Goal: Information Seeking & Learning: Learn about a topic

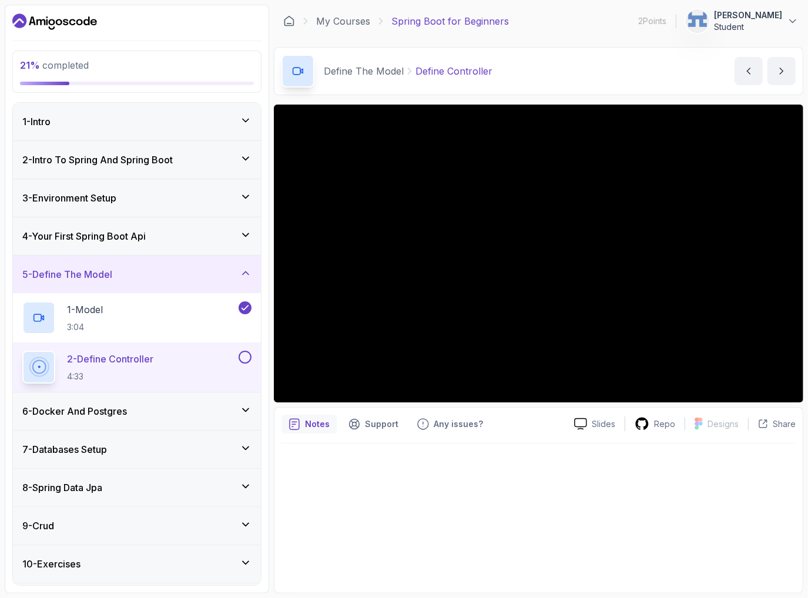
click at [132, 234] on h3 "4 - Your First Spring Boot Api" at bounding box center [83, 236] width 123 height 14
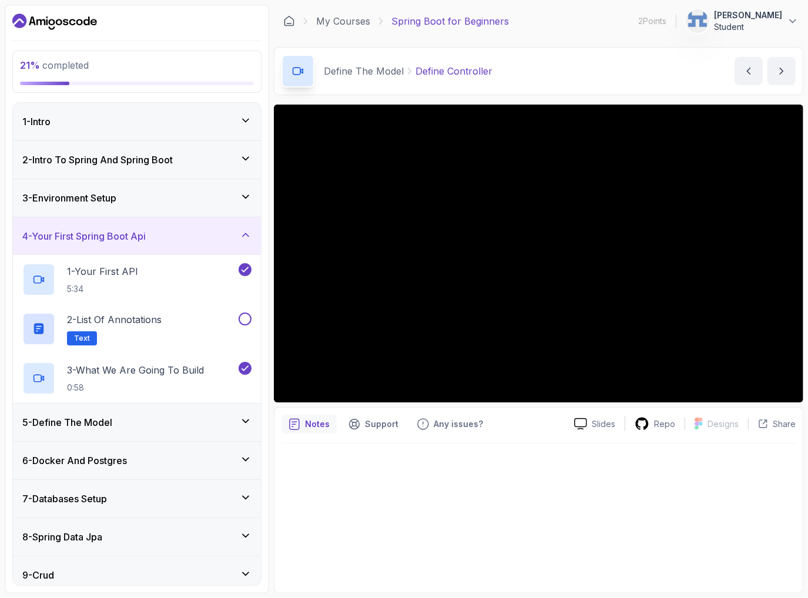
click at [490, 471] on div at bounding box center [539, 515] width 514 height 142
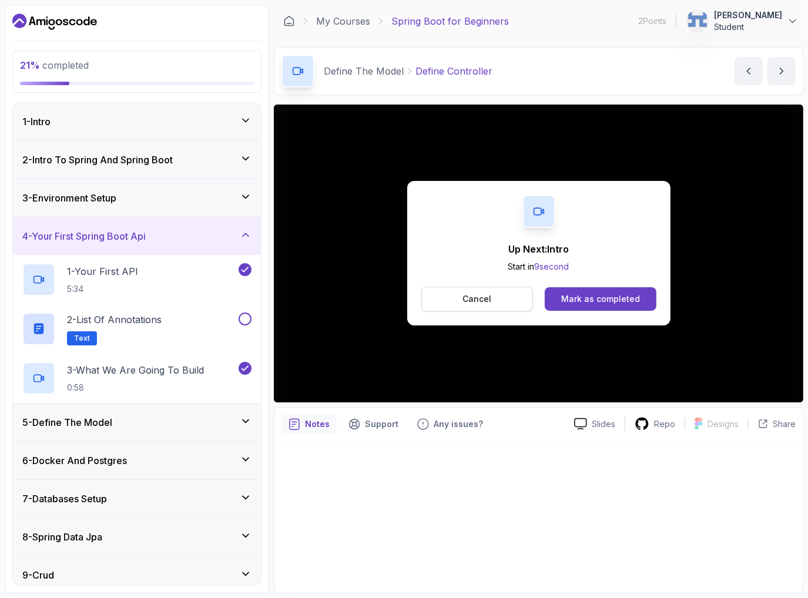
click at [466, 296] on p "Cancel" at bounding box center [477, 299] width 29 height 12
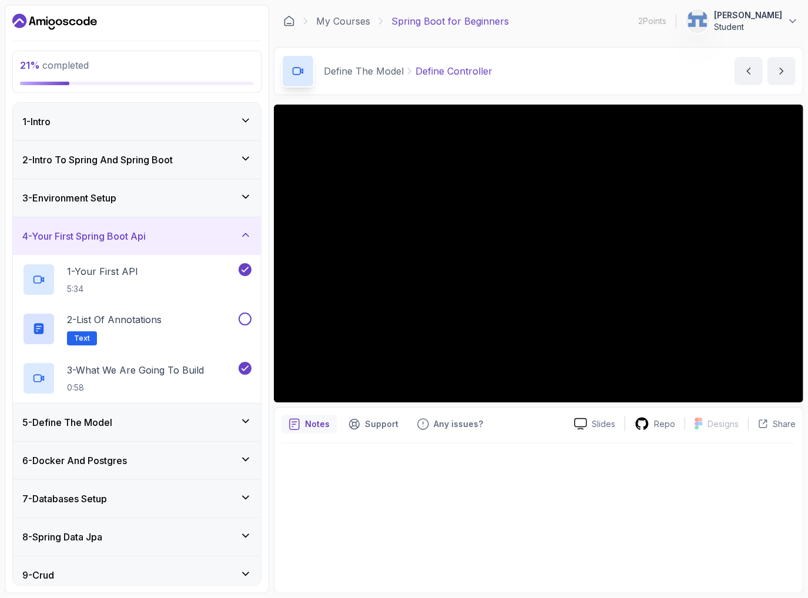
click at [165, 423] on div "5 - Define The Model" at bounding box center [136, 423] width 229 height 14
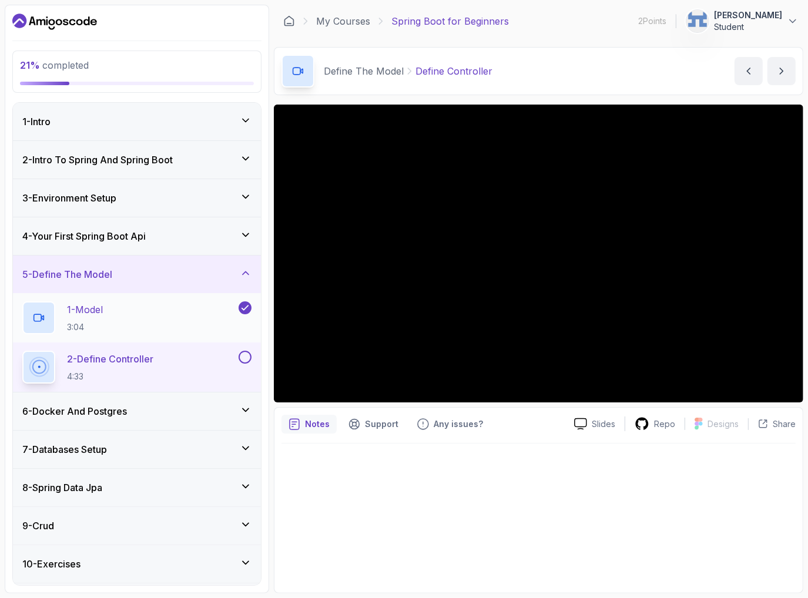
click at [155, 304] on div "1 - Model 3:04" at bounding box center [129, 318] width 214 height 33
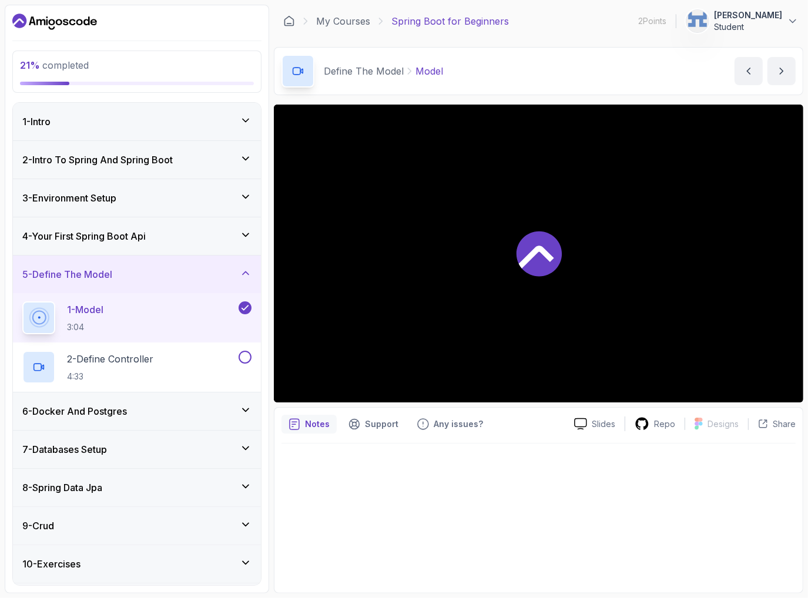
click at [578, 245] on div at bounding box center [539, 254] width 530 height 298
click at [530, 263] on icon at bounding box center [538, 254] width 45 height 45
click at [235, 314] on div "1 - Model 3:04" at bounding box center [129, 318] width 214 height 33
click at [120, 347] on div "2 - Define Controller 4:33" at bounding box center [137, 367] width 248 height 49
click at [245, 358] on button at bounding box center [245, 357] width 13 height 13
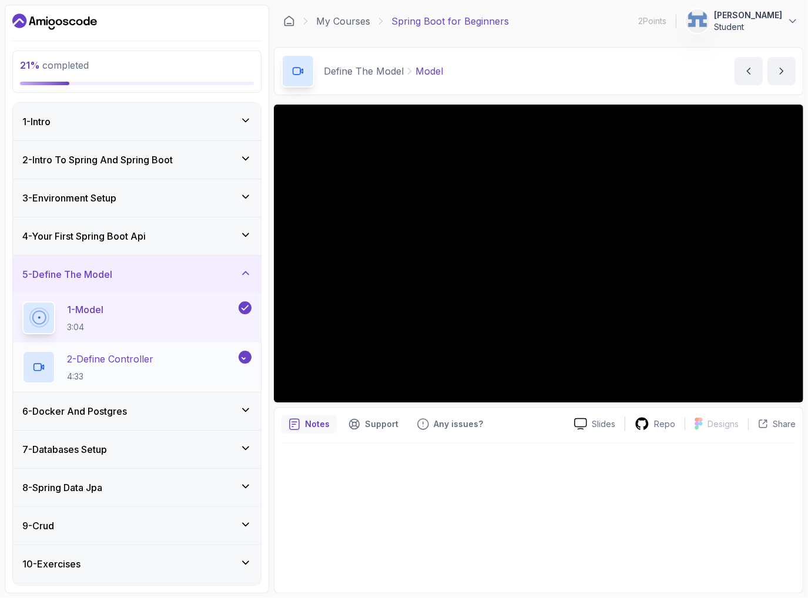
click at [109, 358] on p "2 - Define Controller" at bounding box center [110, 359] width 86 height 14
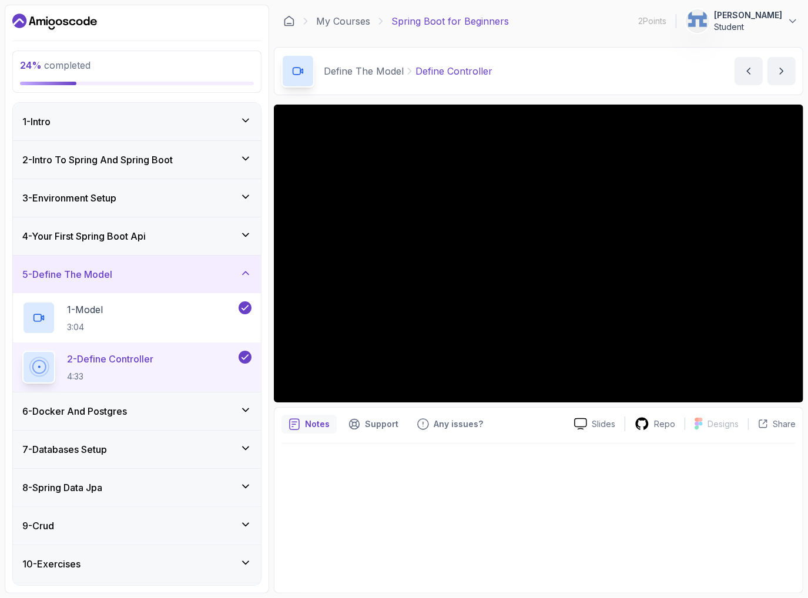
click at [91, 406] on h3 "6 - Docker And Postgres" at bounding box center [74, 411] width 105 height 14
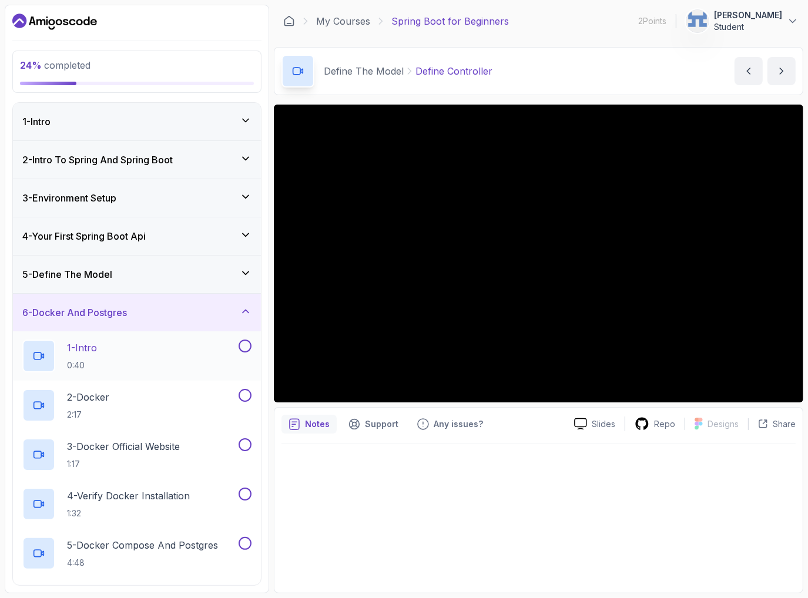
click at [92, 360] on p "0:40" at bounding box center [82, 366] width 30 height 12
click at [305, 428] on p "Notes" at bounding box center [317, 425] width 25 height 12
click at [315, 428] on p "Notes" at bounding box center [317, 425] width 25 height 12
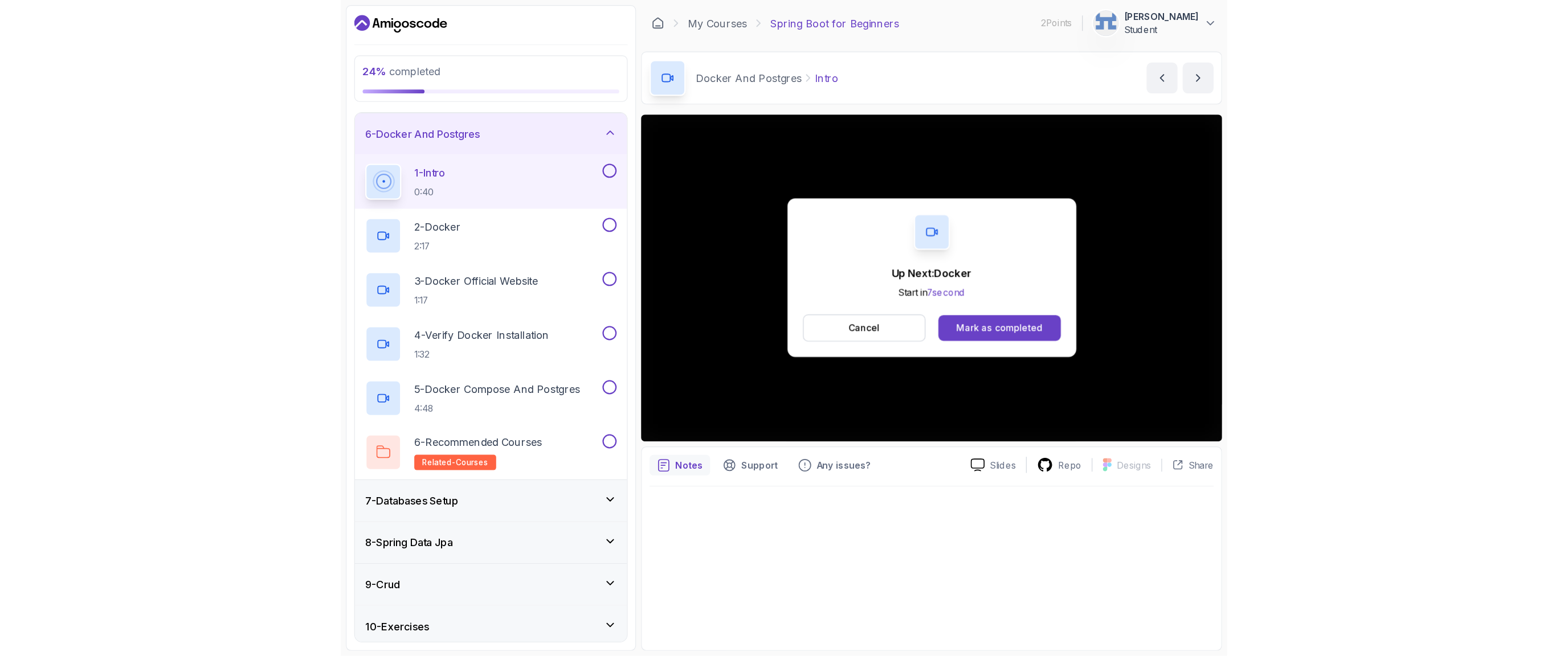
scroll to position [261, 0]
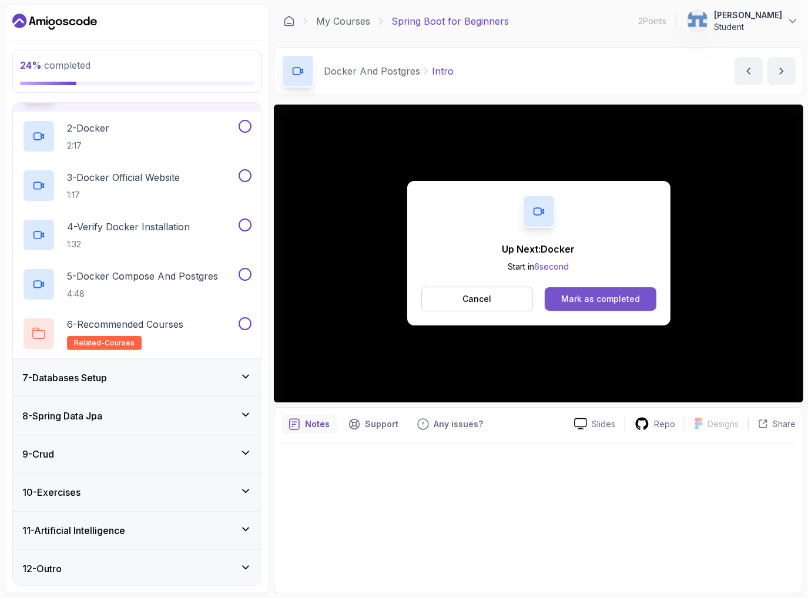
click at [602, 302] on div "Mark as completed" at bounding box center [600, 299] width 79 height 12
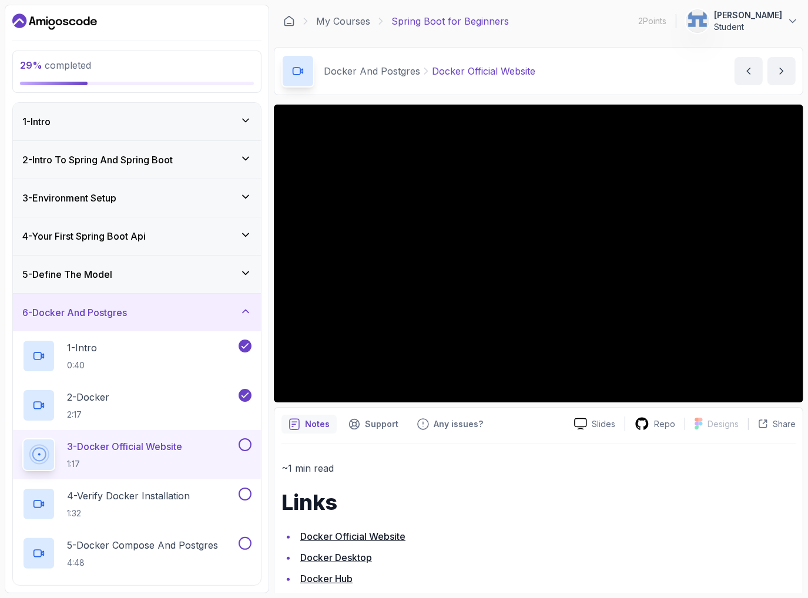
click at [485, 487] on div "~1 min read Links Docker Official Website Docker Desktop Docker Hub Docker Comp…" at bounding box center [539, 555] width 514 height 190
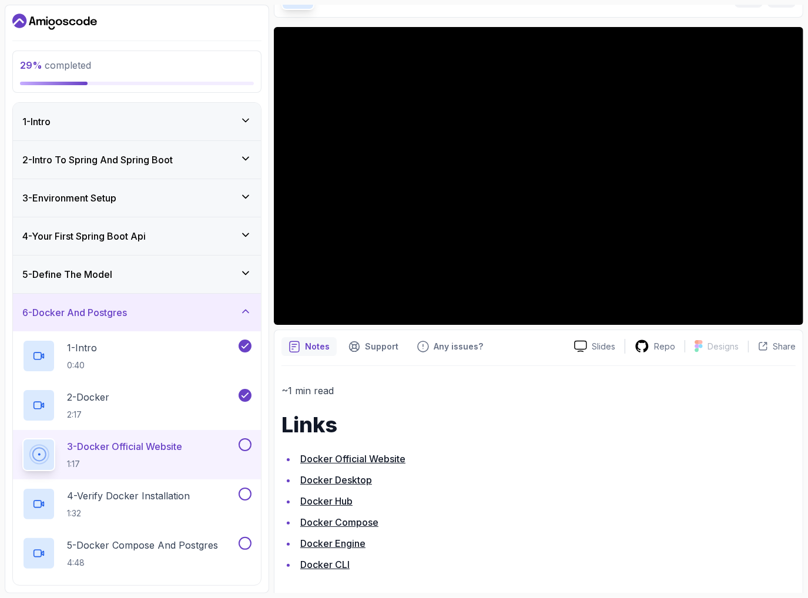
scroll to position [78, 0]
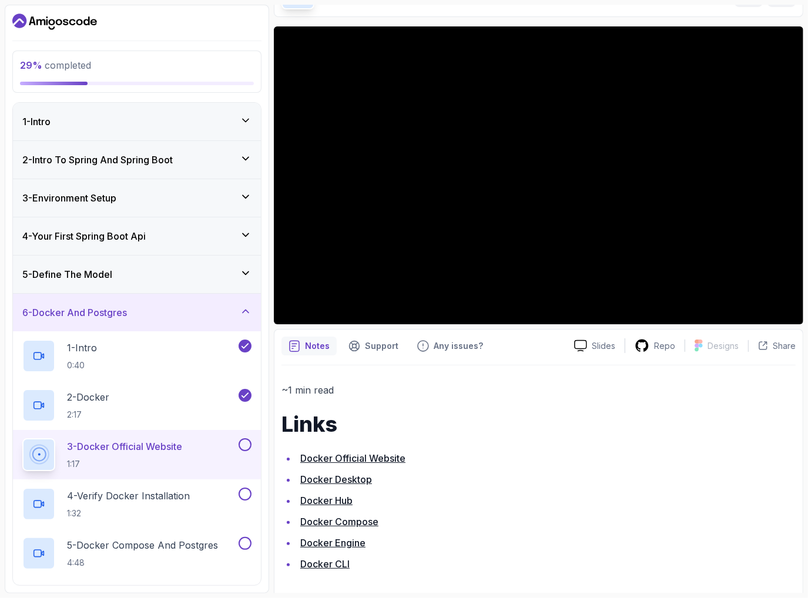
click at [397, 453] on link "Docker Official Website" at bounding box center [352, 459] width 105 height 12
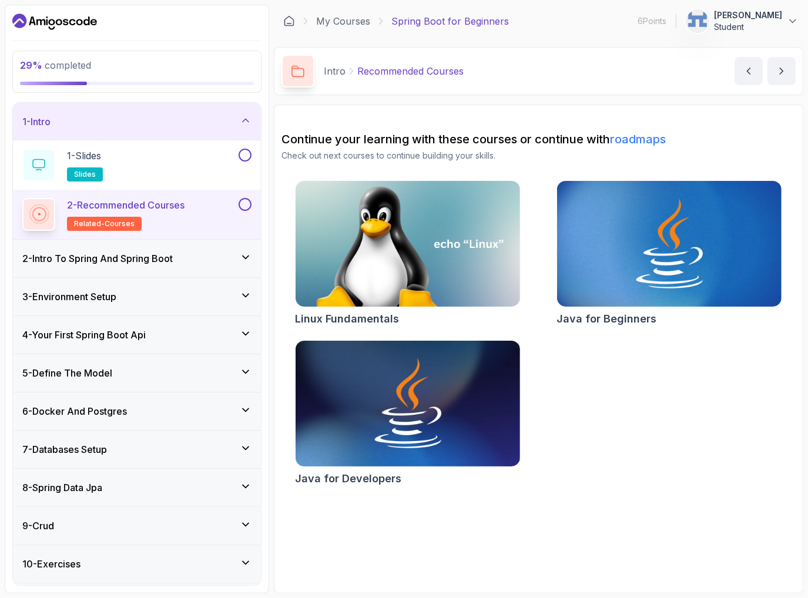
click at [122, 323] on div "4 - Your First Spring Boot Api" at bounding box center [137, 335] width 248 height 38
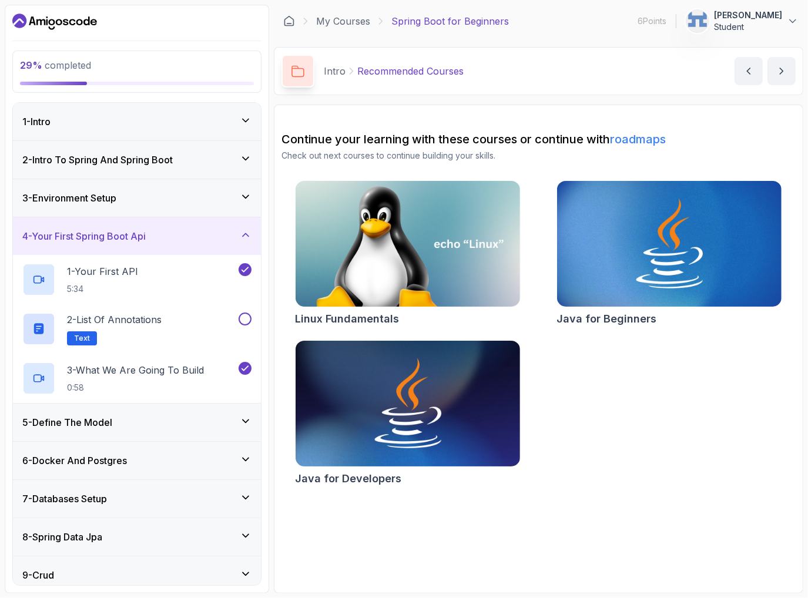
click at [122, 433] on div "5 - Define The Model" at bounding box center [137, 423] width 248 height 38
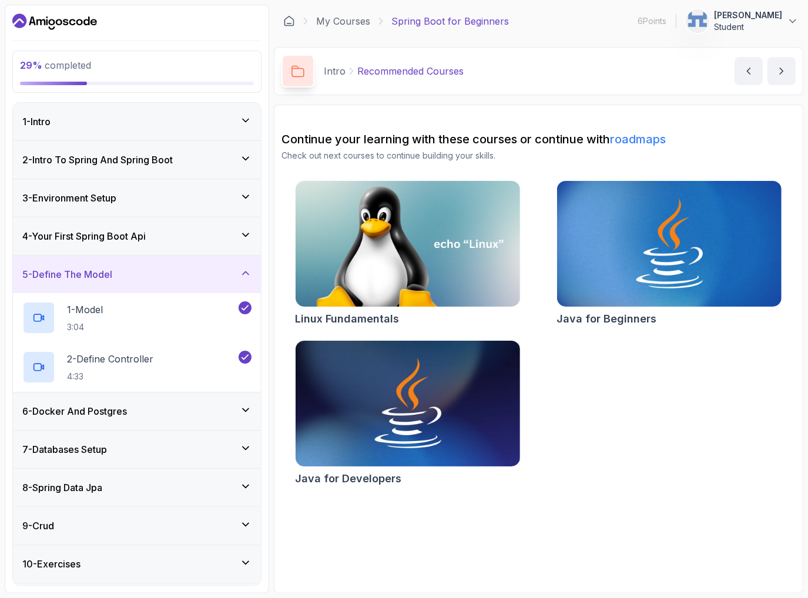
click at [143, 417] on div "6 - Docker And Postgres" at bounding box center [136, 411] width 229 height 14
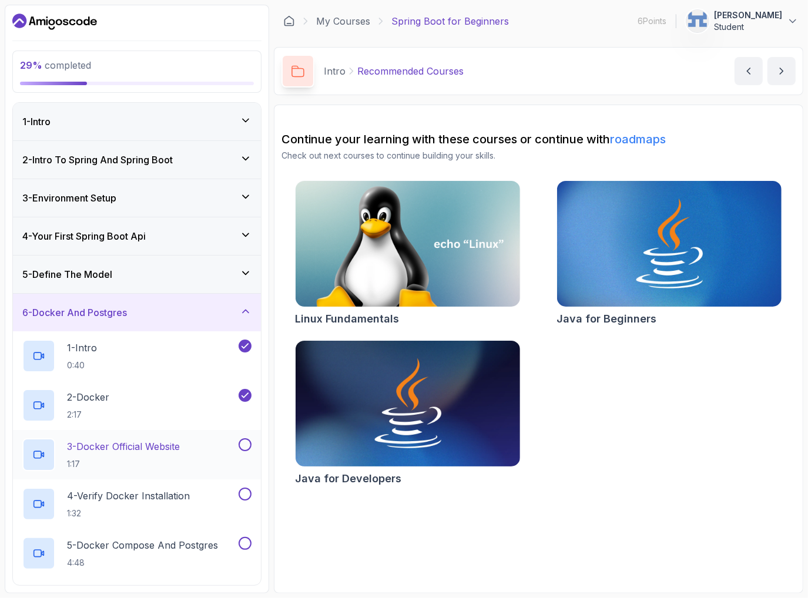
click at [149, 445] on p "3 - Docker Official Website" at bounding box center [123, 447] width 113 height 14
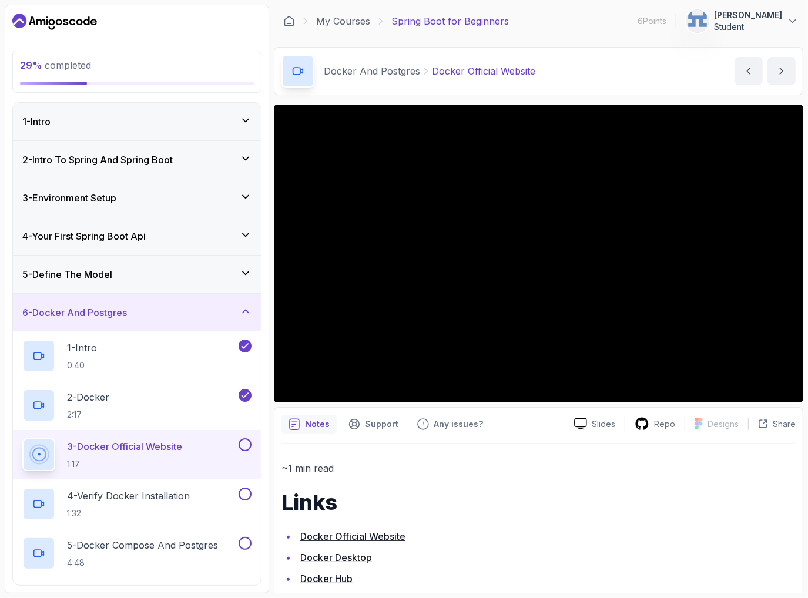
click at [377, 535] on link "Docker Official Website" at bounding box center [352, 537] width 105 height 12
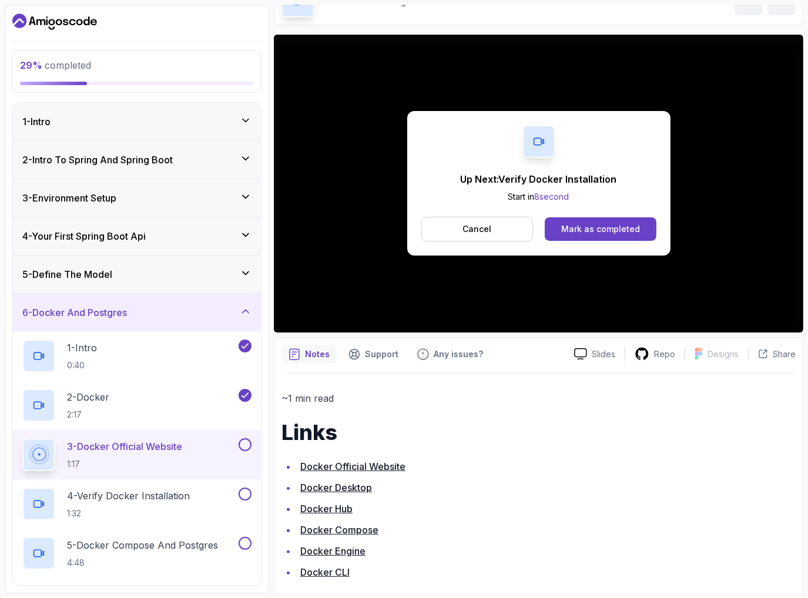
scroll to position [85, 0]
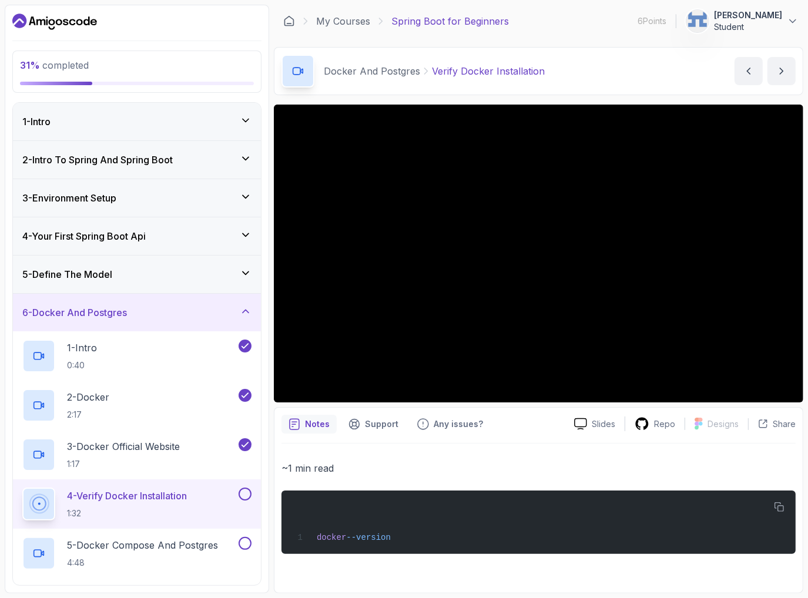
click at [531, 465] on p "~1 min read" at bounding box center [539, 468] width 514 height 16
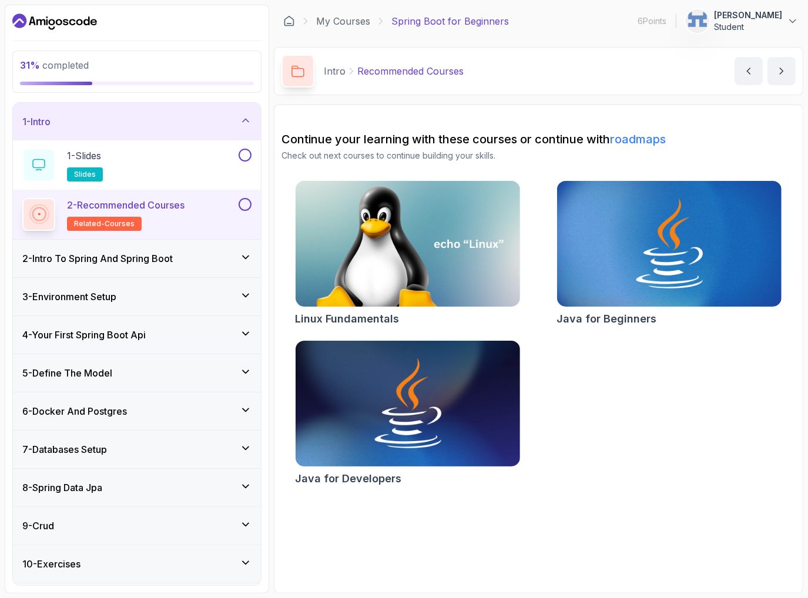
click at [113, 408] on h3 "6 - Docker And Postgres" at bounding box center [74, 411] width 105 height 14
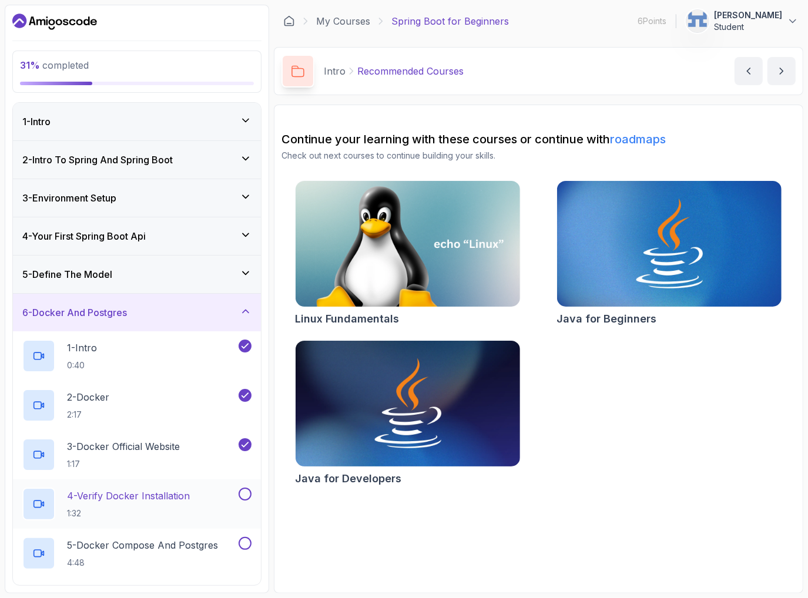
click at [146, 499] on p "4 - Verify Docker Installation" at bounding box center [128, 496] width 123 height 14
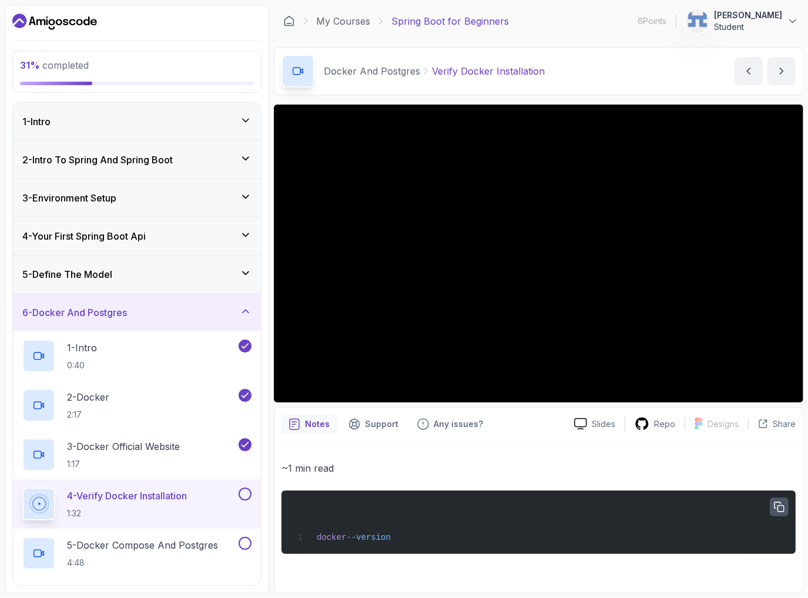
click at [779, 506] on icon "button" at bounding box center [779, 507] width 11 height 11
click at [733, 461] on p "~1 min read" at bounding box center [539, 468] width 514 height 16
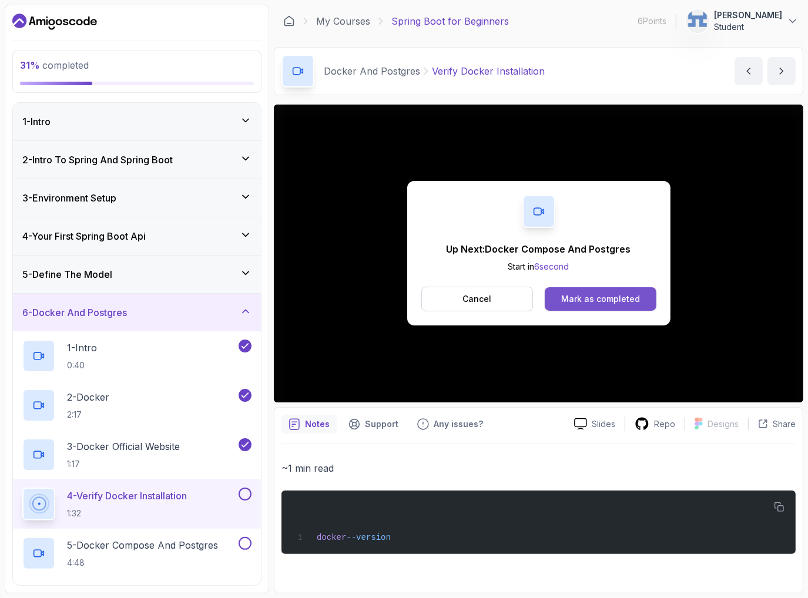
click at [570, 303] on div "Mark as completed" at bounding box center [600, 299] width 79 height 12
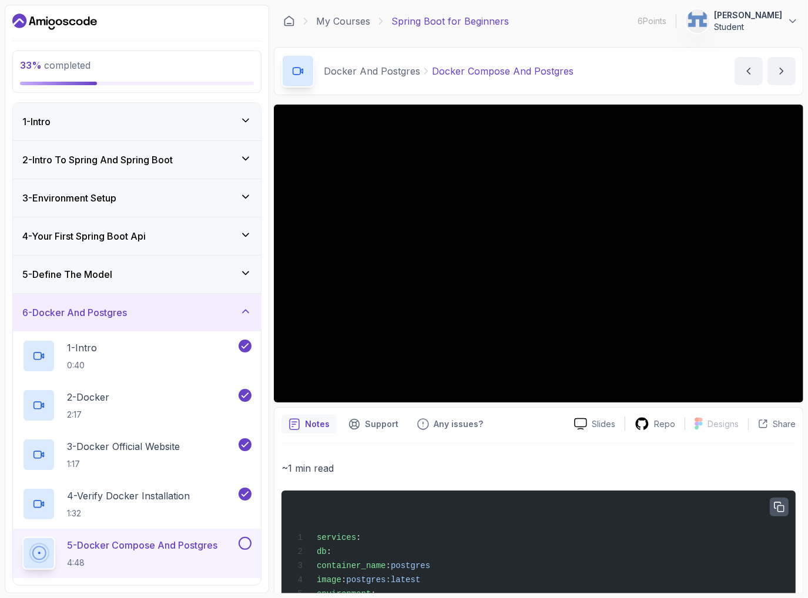
click at [779, 503] on icon "button" at bounding box center [779, 507] width 9 height 9
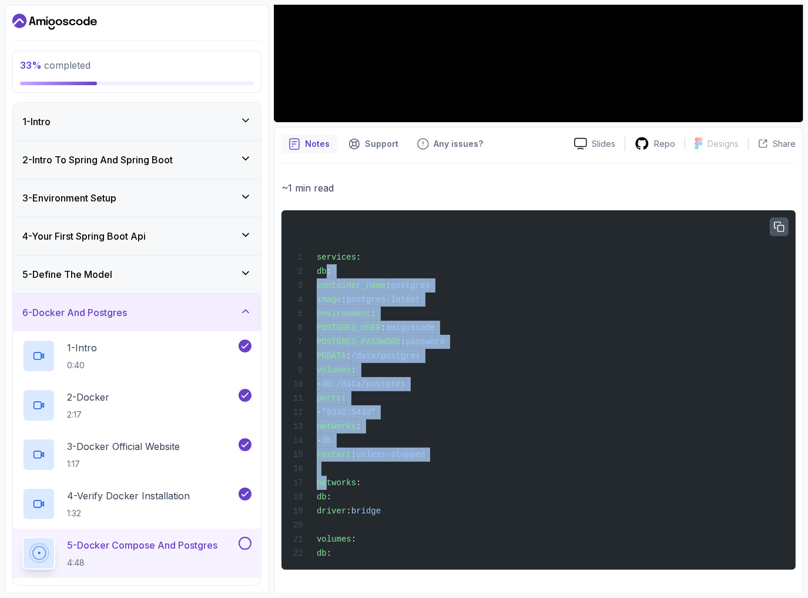
drag, startPoint x: 326, startPoint y: 483, endPoint x: 324, endPoint y: 274, distance: 208.7
click at [324, 274] on code "services : db : container_name : postgres image : postgres:latest environment :…" at bounding box center [369, 406] width 152 height 306
click at [460, 297] on div "services : db : container_name : postgres image : postgres:latest environment :…" at bounding box center [539, 390] width 496 height 346
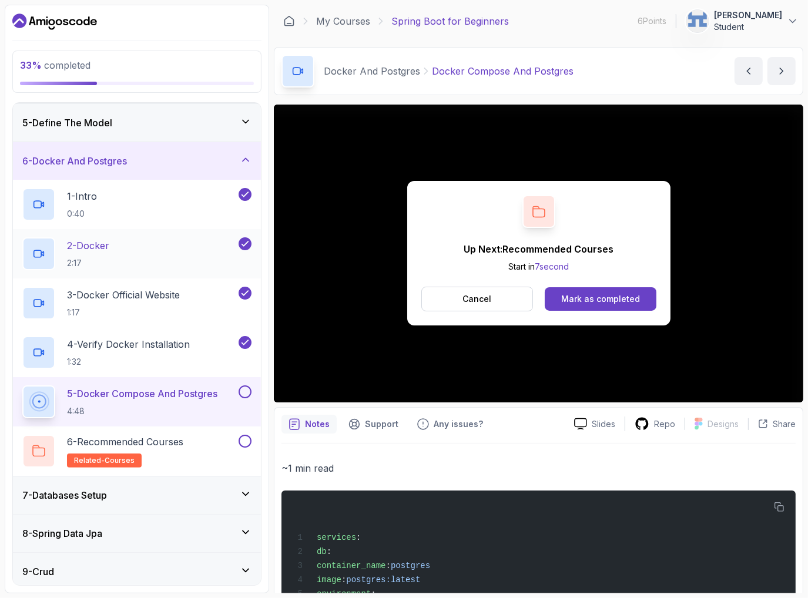
scroll to position [156, 0]
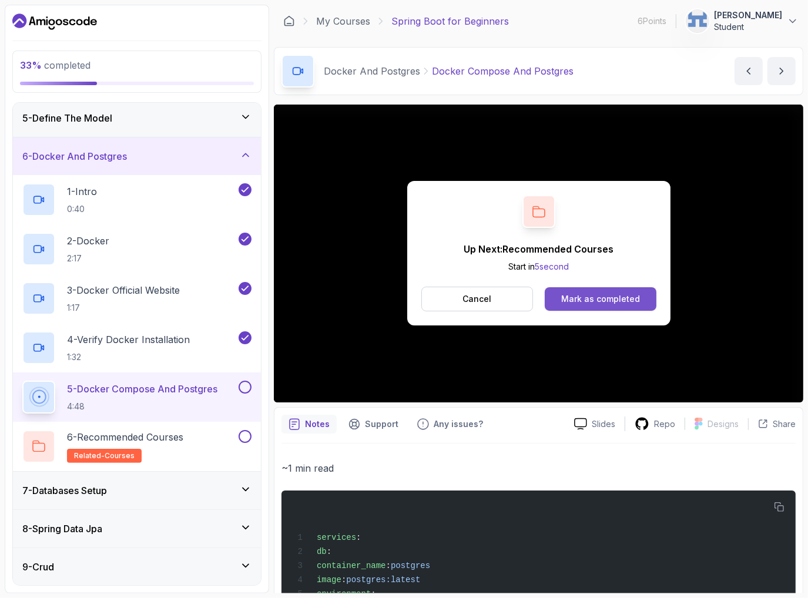
click at [607, 292] on button "Mark as completed" at bounding box center [600, 299] width 111 height 24
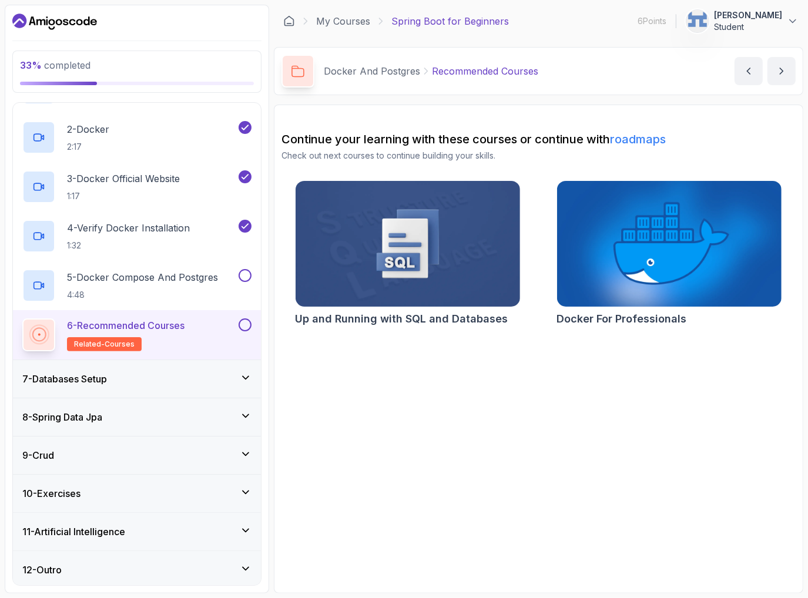
scroll to position [269, 0]
click at [160, 380] on div "7 - Databases Setup" at bounding box center [136, 378] width 229 height 14
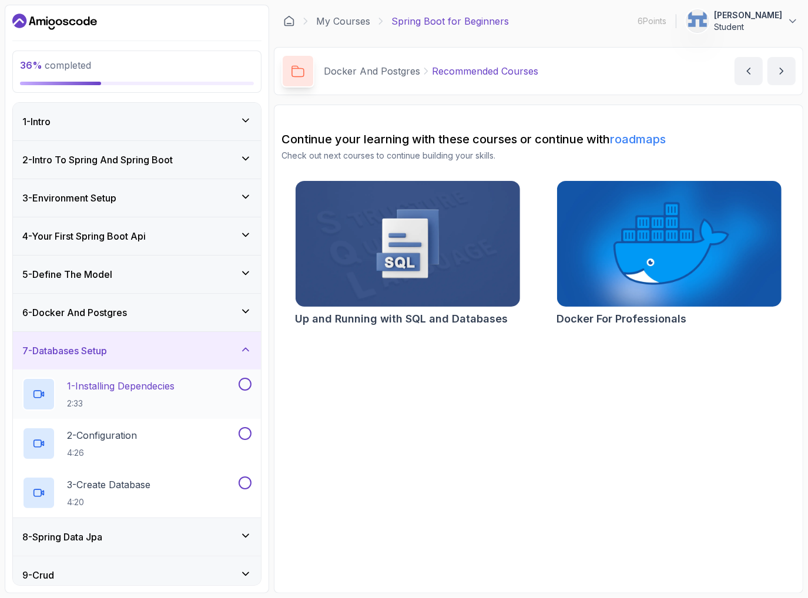
scroll to position [121, 0]
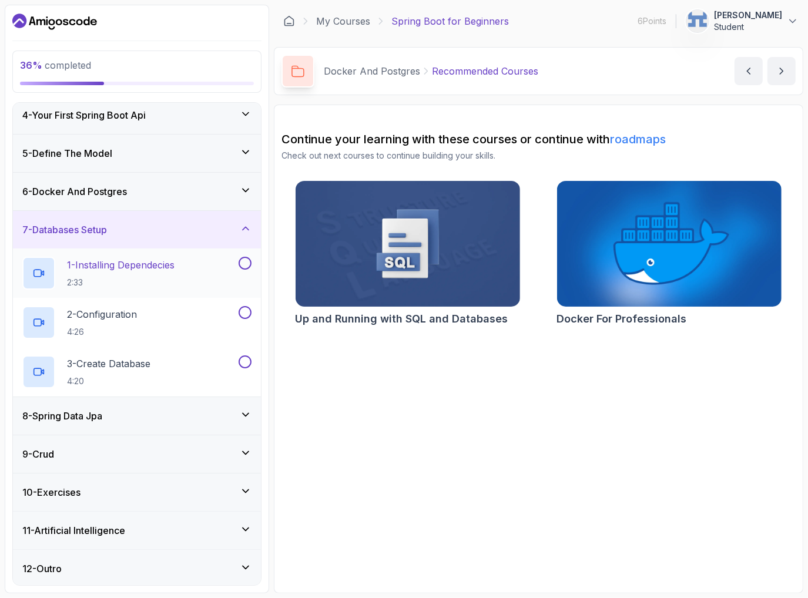
click at [111, 278] on p "2:33" at bounding box center [121, 283] width 108 height 12
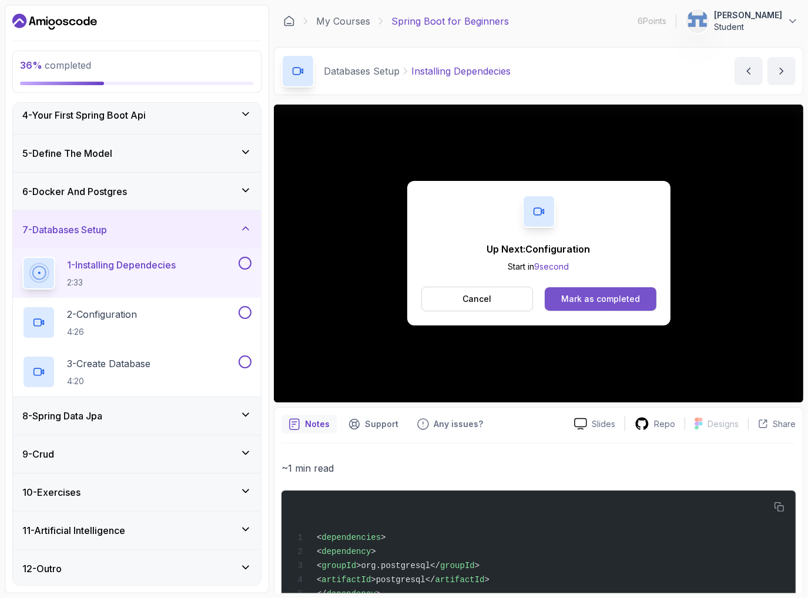
click at [602, 307] on button "Mark as completed" at bounding box center [600, 299] width 111 height 24
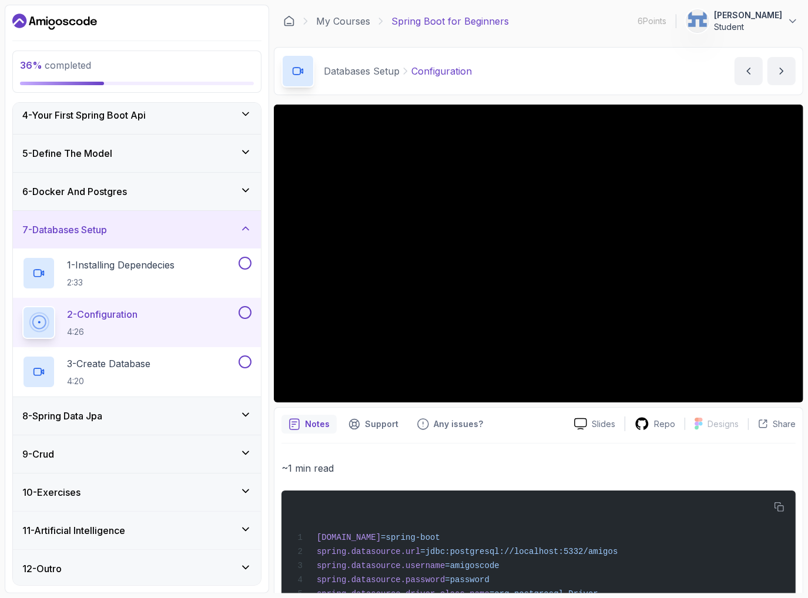
click at [169, 409] on div "8 - Spring Data Jpa" at bounding box center [136, 416] width 229 height 14
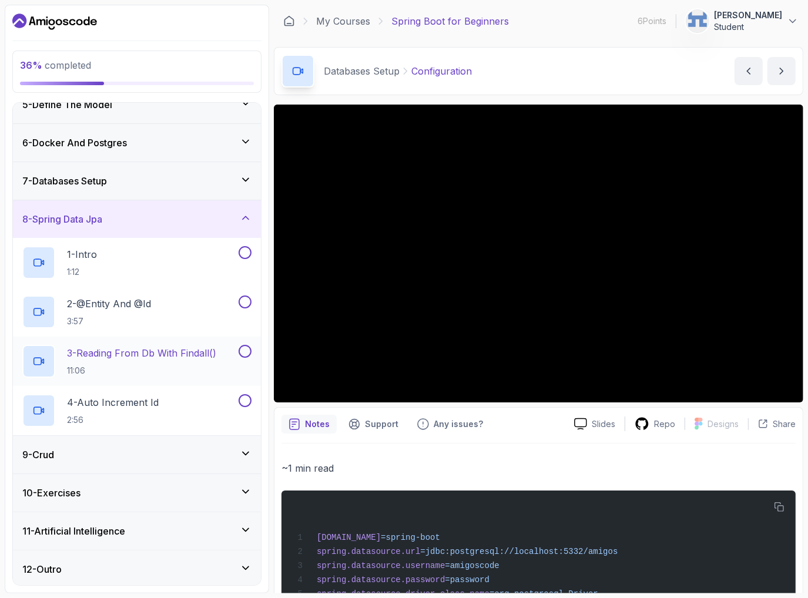
scroll to position [170, 0]
click at [153, 218] on div "8 - Spring Data Jpa" at bounding box center [136, 219] width 229 height 14
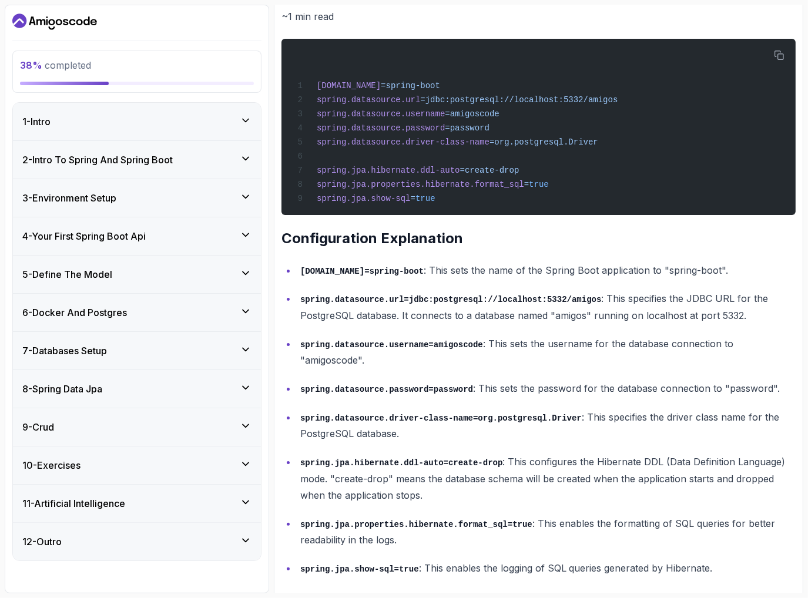
scroll to position [0, 0]
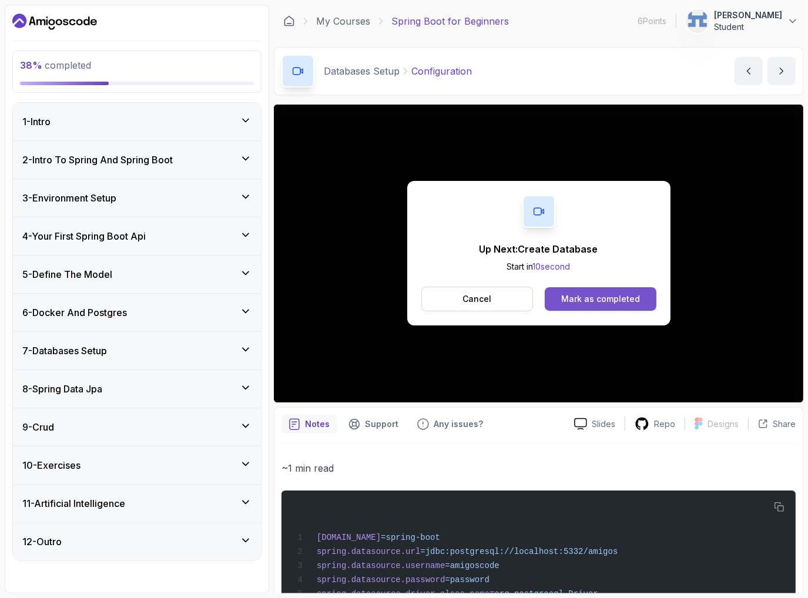
click at [588, 307] on button "Mark as completed" at bounding box center [600, 299] width 111 height 24
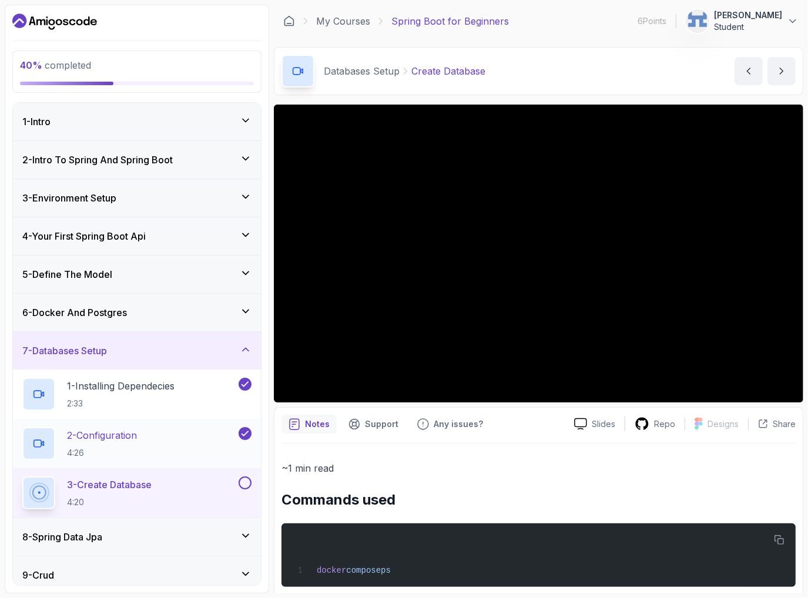
click at [172, 430] on div "2 - Configuration 4:26" at bounding box center [129, 443] width 214 height 33
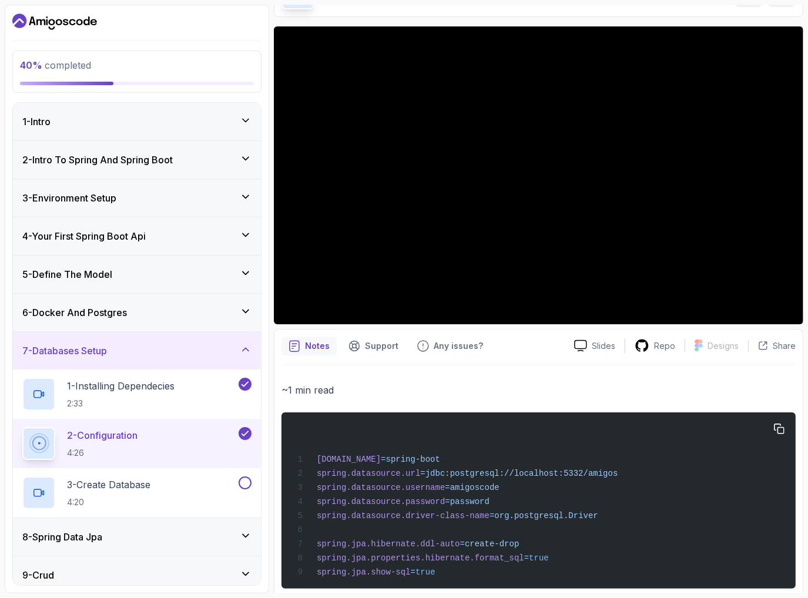
scroll to position [156, 0]
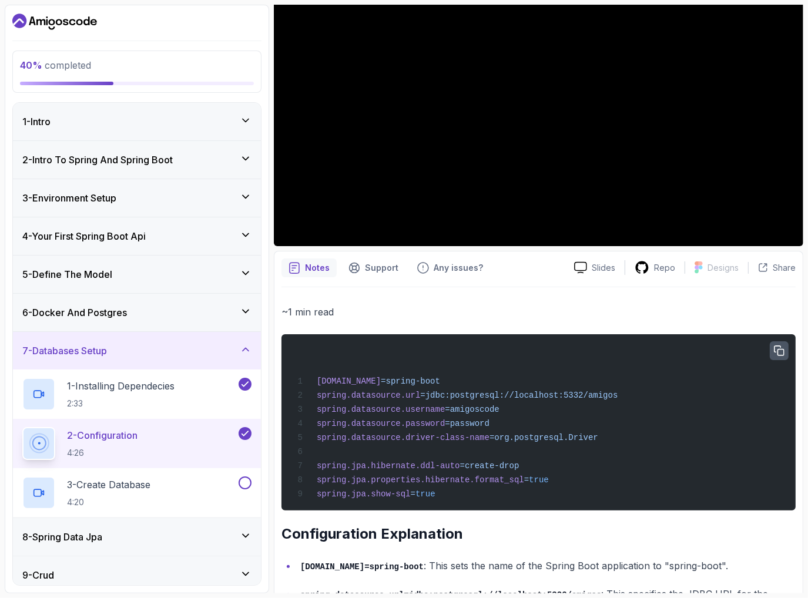
click at [776, 350] on icon "button" at bounding box center [779, 351] width 11 height 11
click at [560, 414] on div "spring.application.name =spring-boot spring.datasource.url =jdbc:postgresql://l…" at bounding box center [539, 423] width 496 height 162
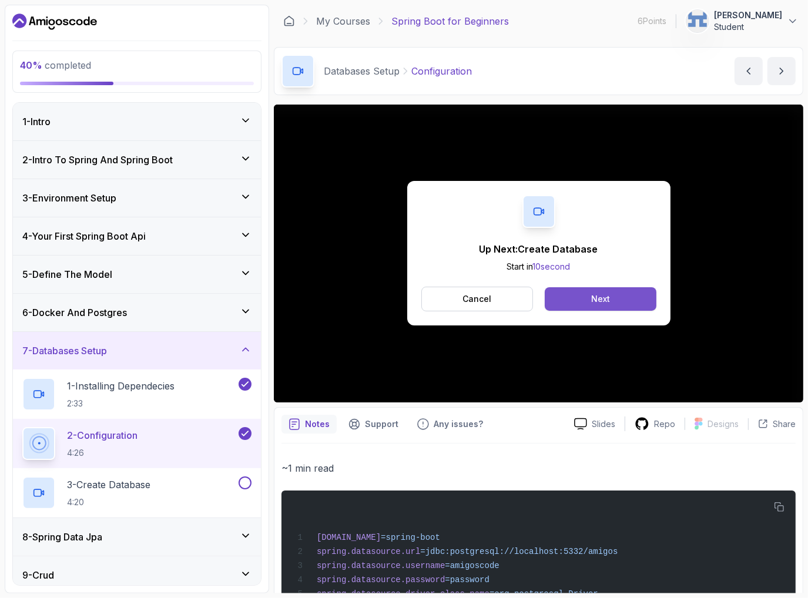
click at [574, 302] on button "Next" at bounding box center [600, 299] width 111 height 24
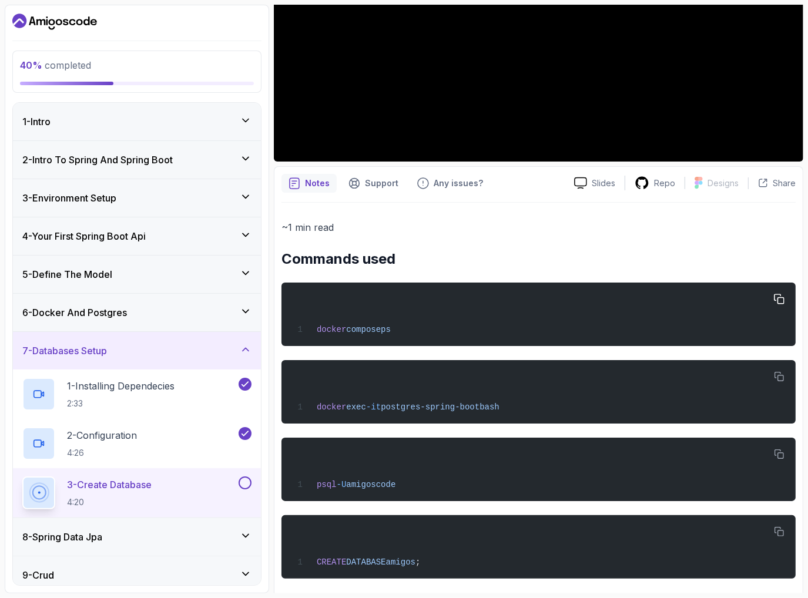
scroll to position [250, 0]
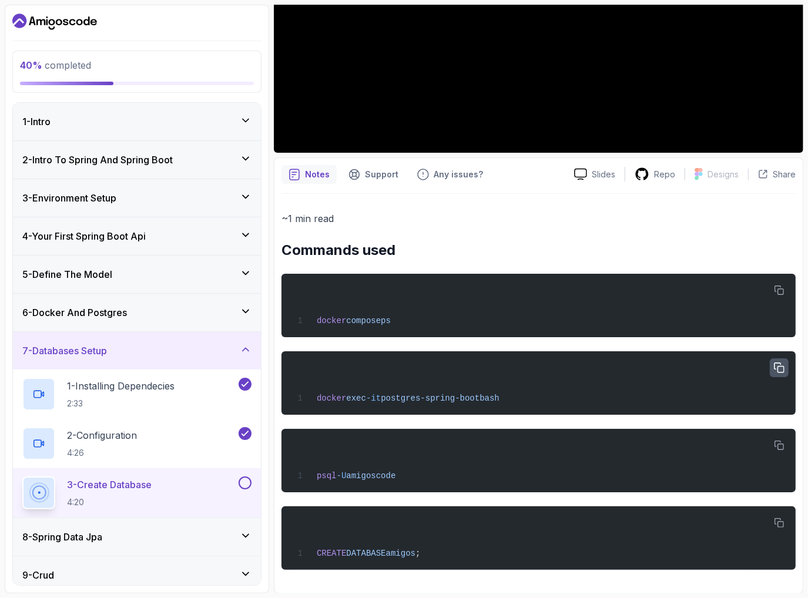
click at [786, 366] on button "button" at bounding box center [779, 368] width 19 height 19
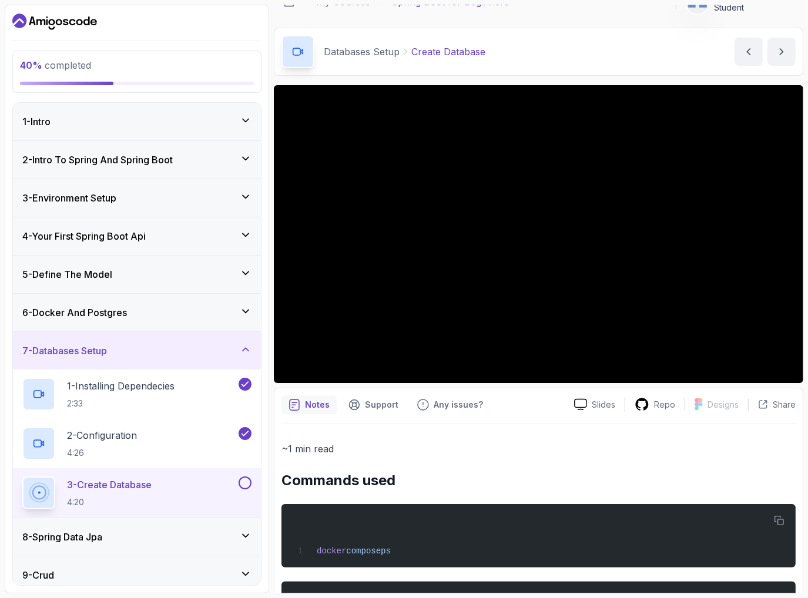
scroll to position [0, 0]
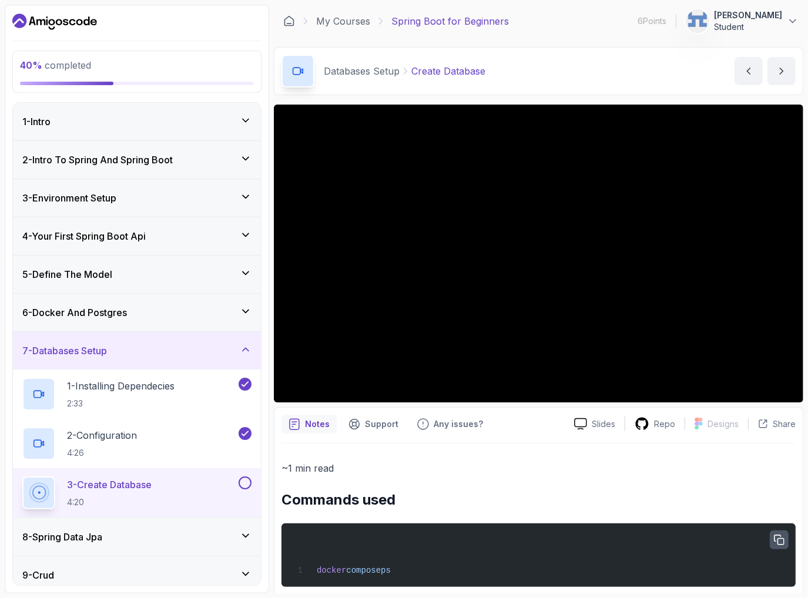
click at [780, 545] on button "button" at bounding box center [779, 540] width 19 height 19
click at [153, 533] on div "8 - Spring Data Jpa" at bounding box center [136, 537] width 229 height 14
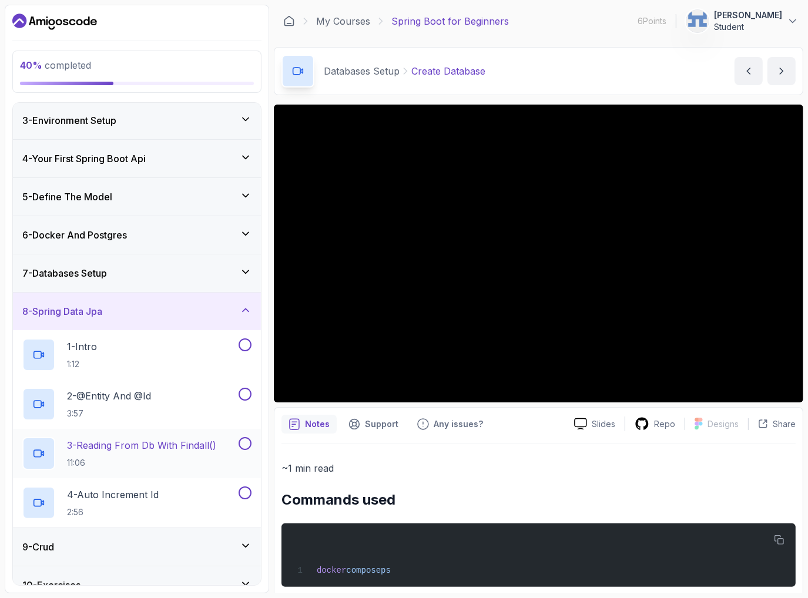
scroll to position [78, 0]
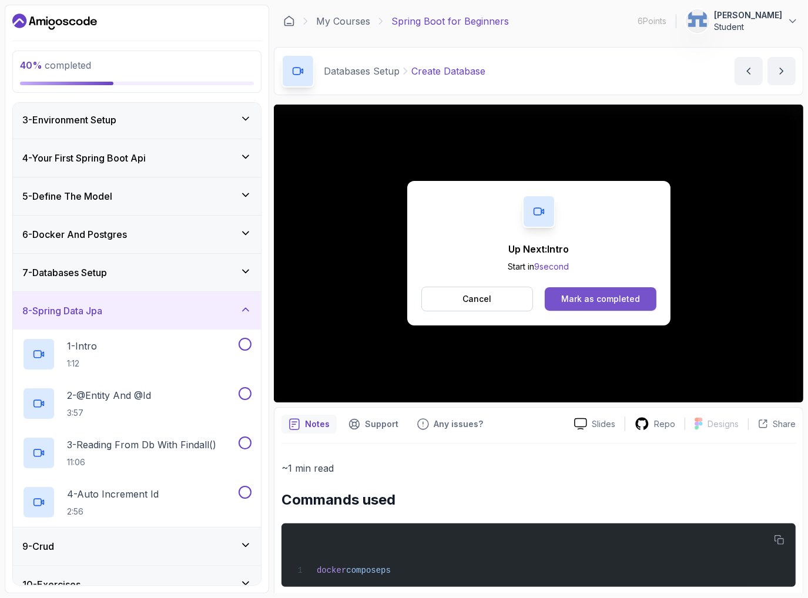
click at [580, 298] on div "Mark as completed" at bounding box center [600, 299] width 79 height 12
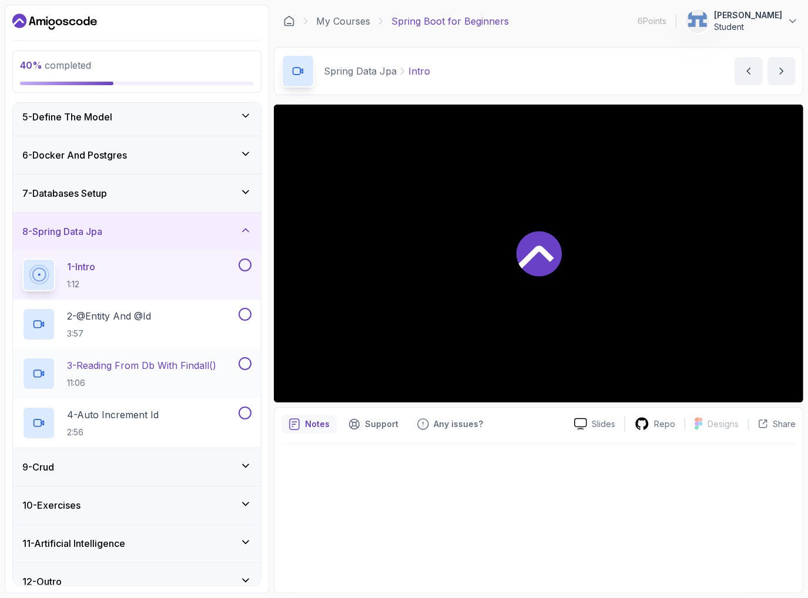
scroll to position [170, 0]
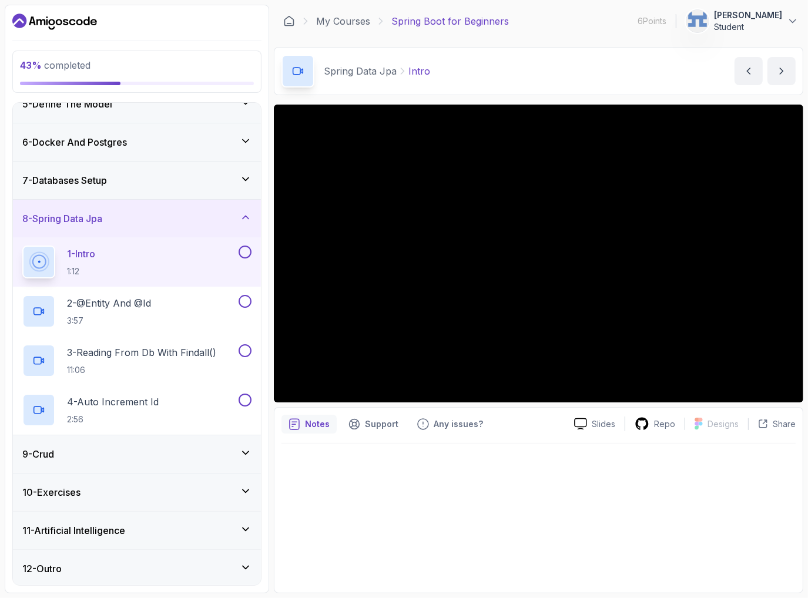
click at [89, 464] on div "9 - Crud" at bounding box center [137, 455] width 248 height 38
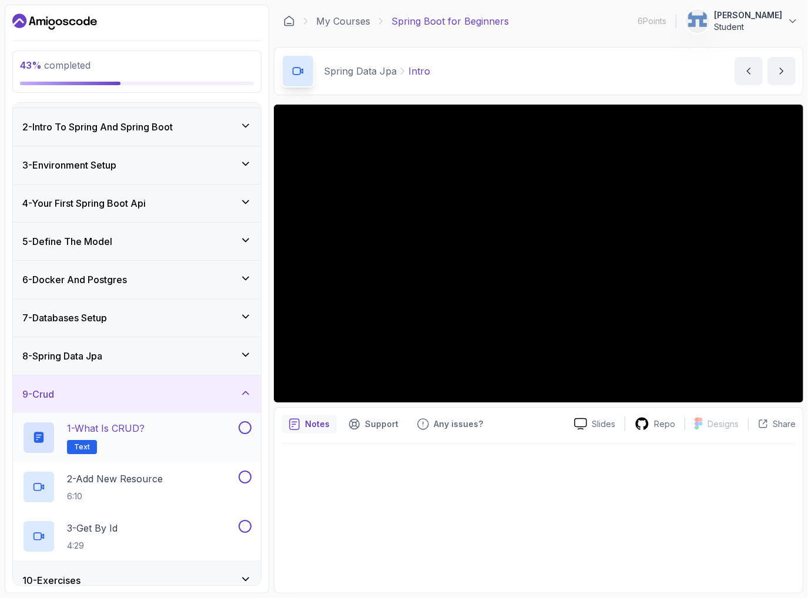
scroll to position [121, 0]
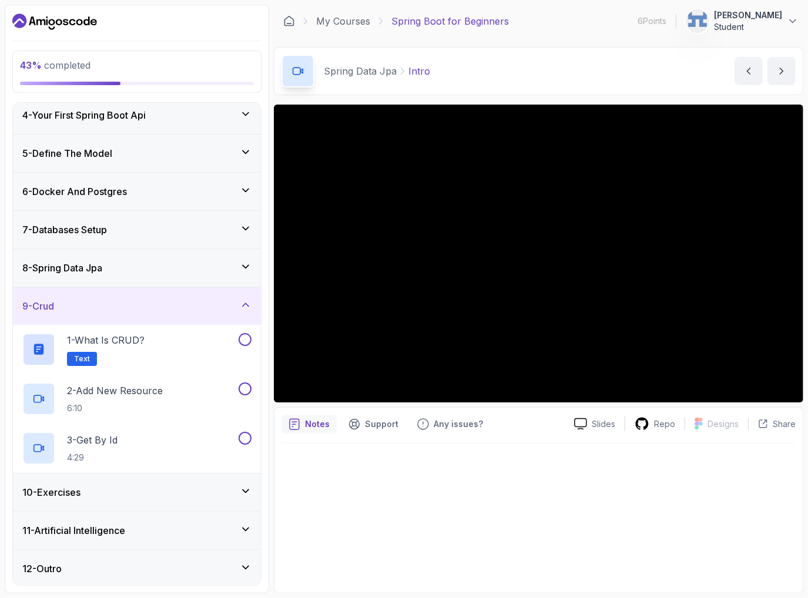
click at [112, 261] on div "8 - Spring Data Jpa" at bounding box center [136, 268] width 229 height 14
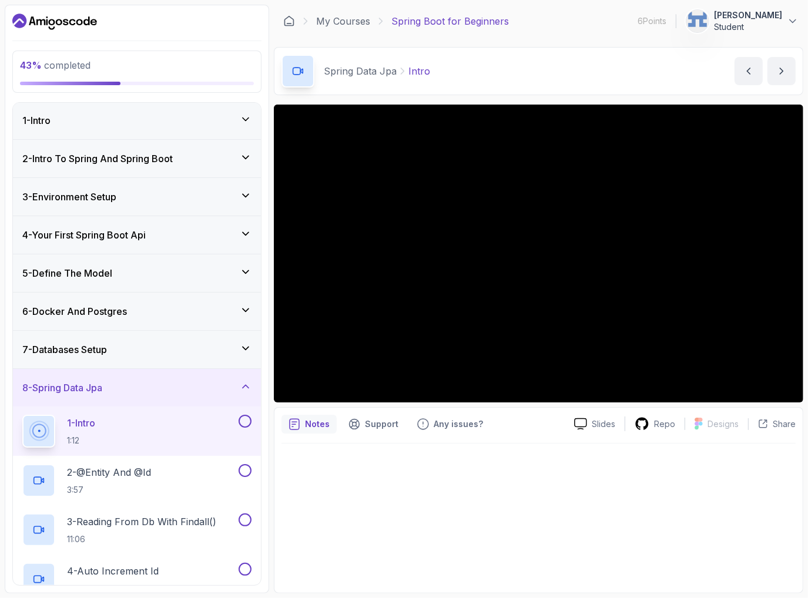
scroll to position [0, 0]
click at [105, 240] on h3 "4 - Your First Spring Boot Api" at bounding box center [83, 236] width 123 height 14
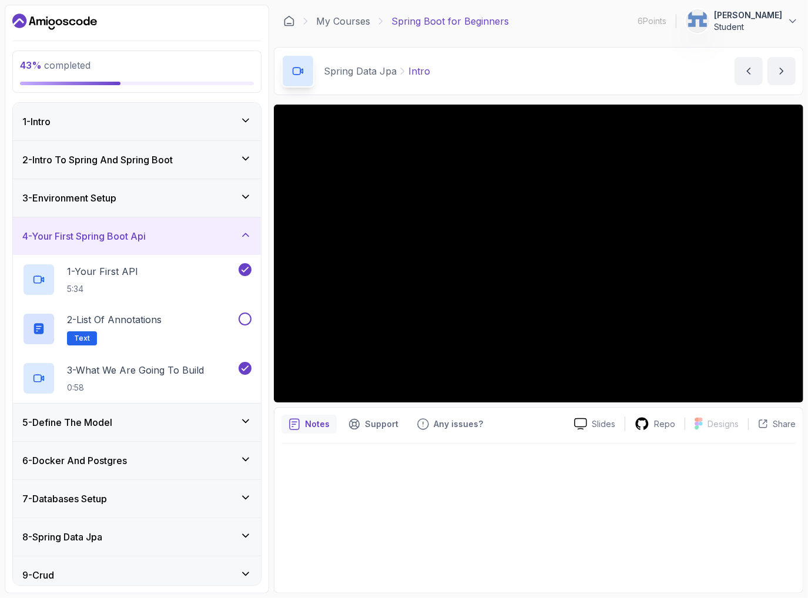
click at [86, 425] on h3 "5 - Define The Model" at bounding box center [67, 423] width 90 height 14
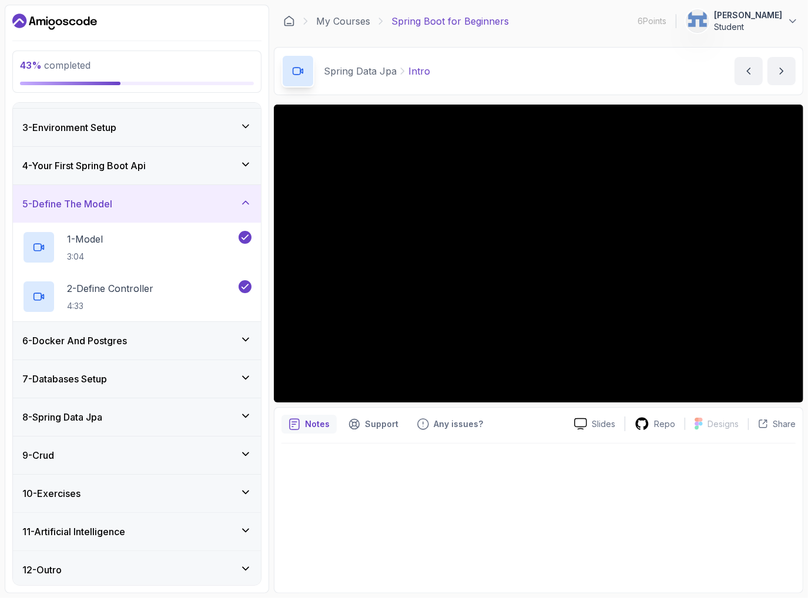
scroll to position [72, 0]
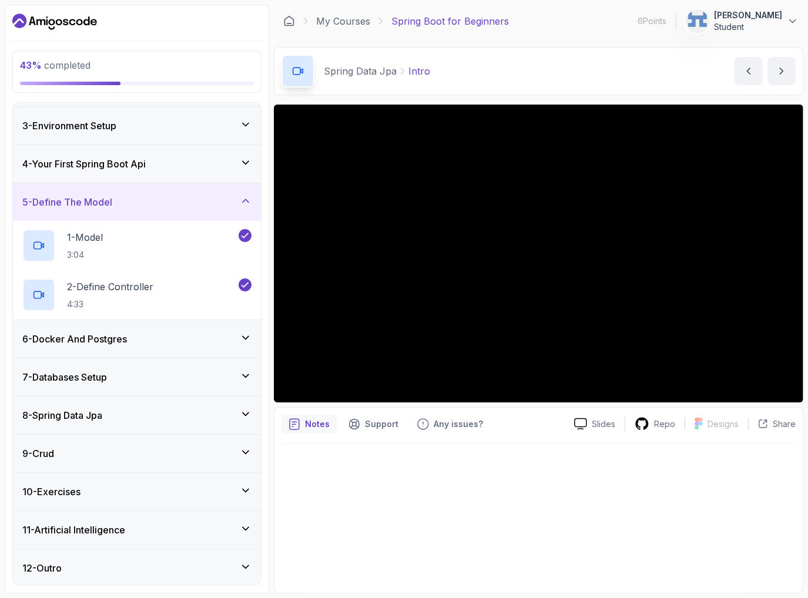
click at [102, 409] on h3 "8 - Spring Data Jpa" at bounding box center [62, 416] width 80 height 14
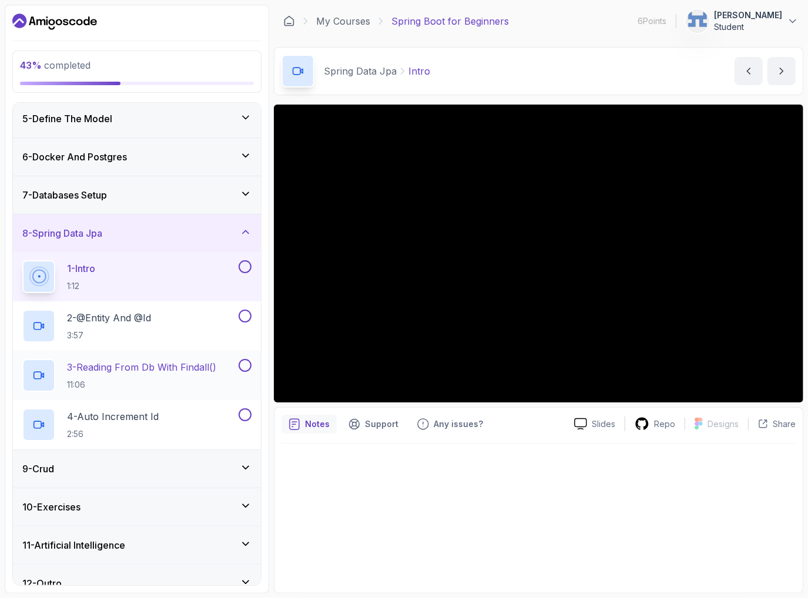
scroll to position [156, 0]
click at [127, 454] on div "9 - Crud" at bounding box center [137, 469] width 248 height 38
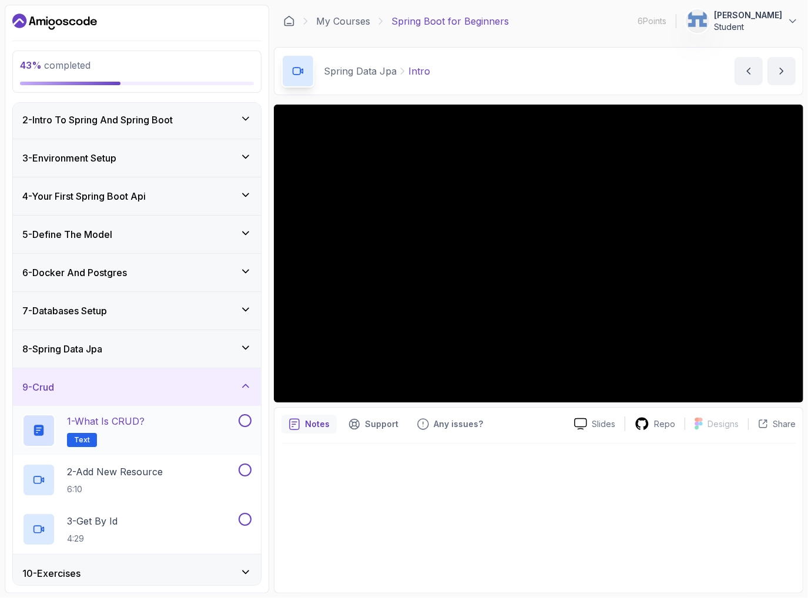
scroll to position [0, 0]
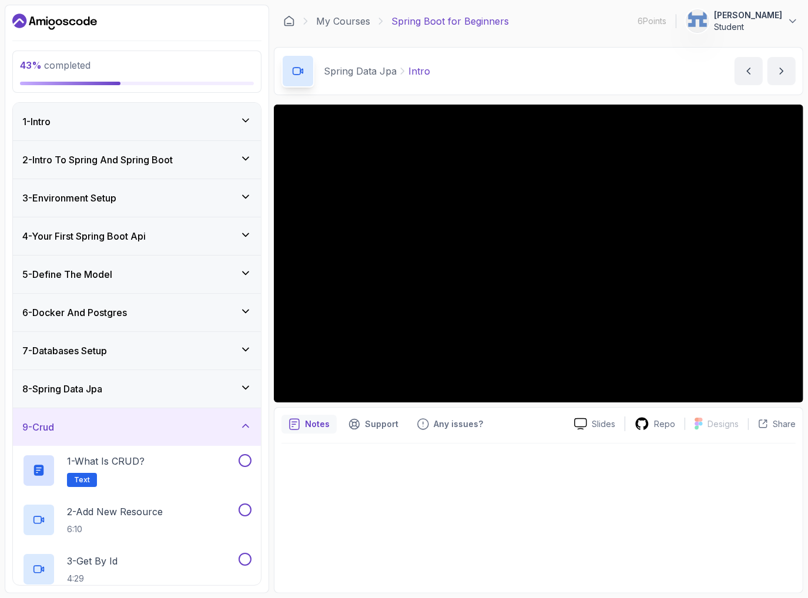
drag, startPoint x: 142, startPoint y: 392, endPoint x: 144, endPoint y: 385, distance: 7.3
click at [143, 387] on div "8 - Spring Data Jpa" at bounding box center [136, 389] width 229 height 14
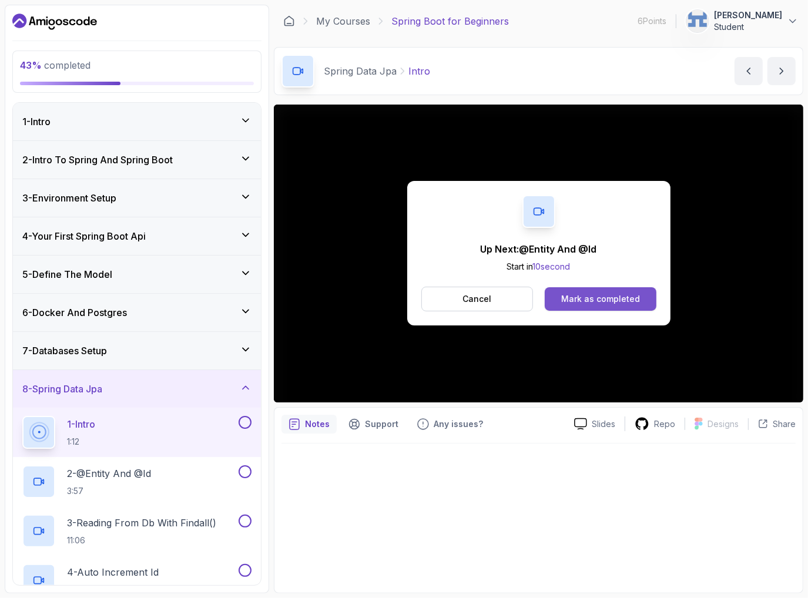
click at [631, 296] on div "Mark as completed" at bounding box center [600, 299] width 79 height 12
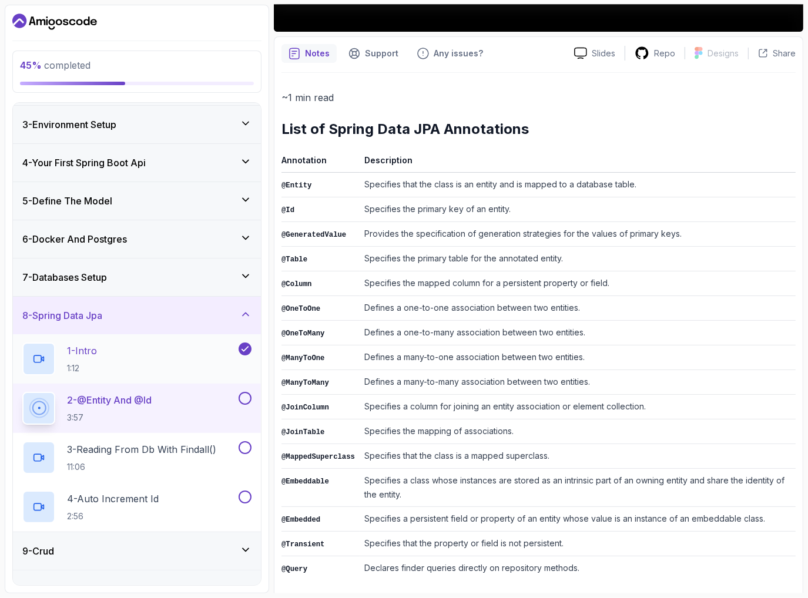
scroll to position [78, 0]
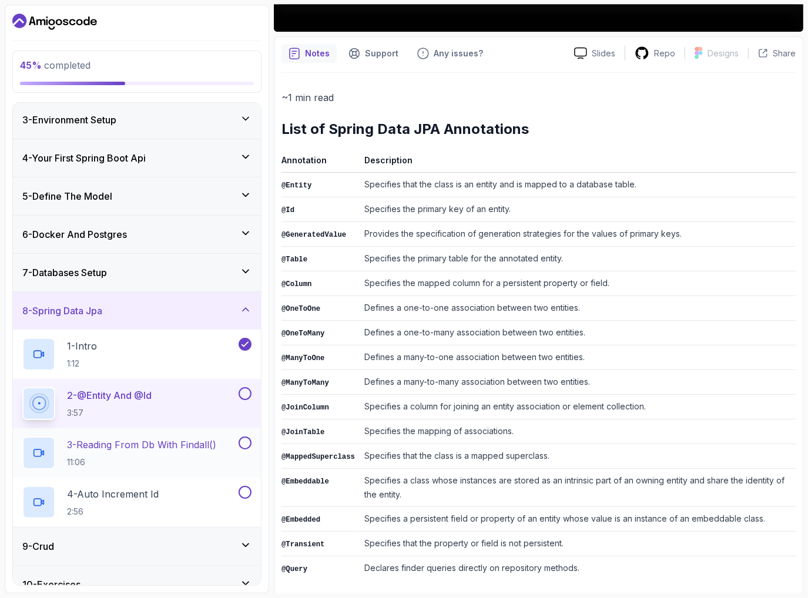
click at [175, 444] on p "3 - Reading From Db With Findall()" at bounding box center [141, 445] width 149 height 14
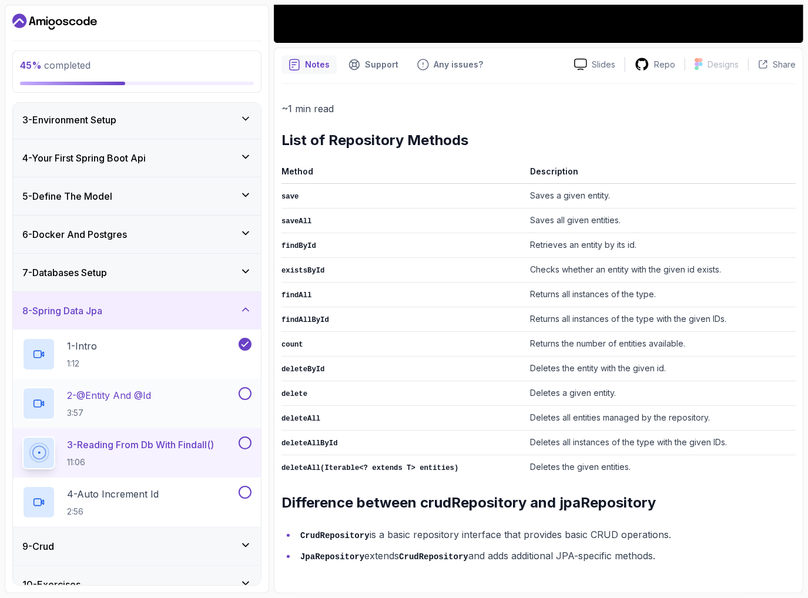
scroll to position [350, 0]
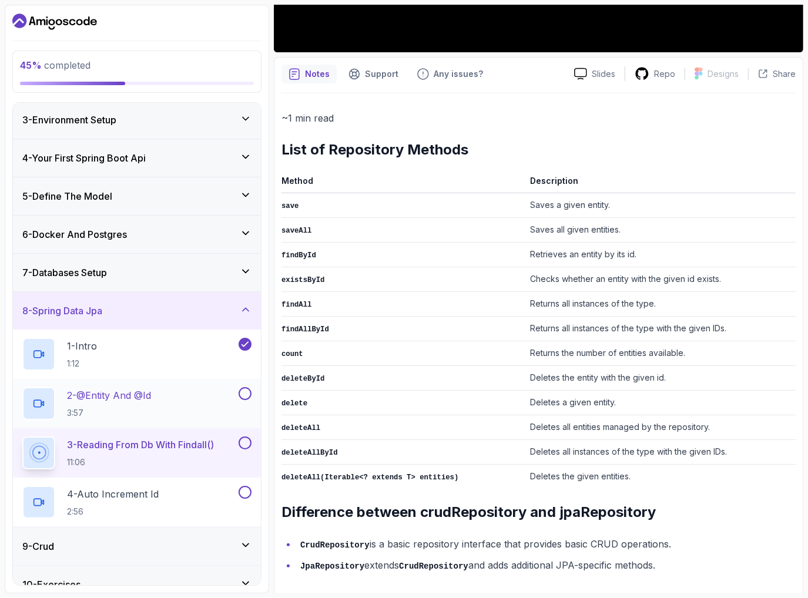
click at [151, 389] on p "2 - @Entity And @Id" at bounding box center [109, 396] width 84 height 14
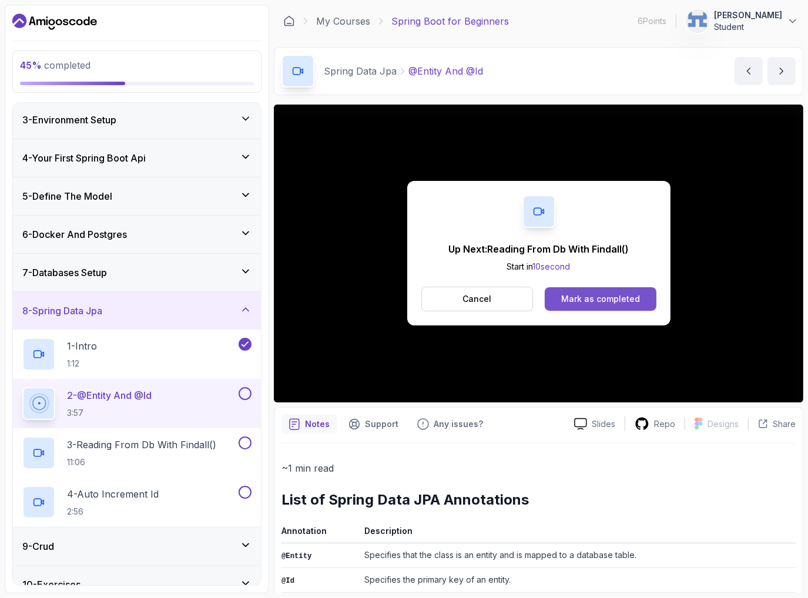
click at [606, 302] on div "Mark as completed" at bounding box center [600, 299] width 79 height 12
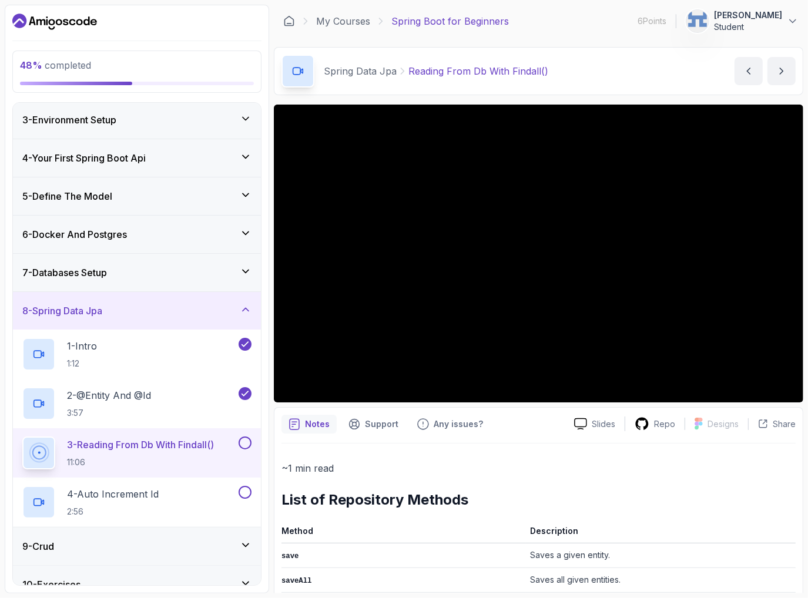
click at [701, 468] on p "~1 min read" at bounding box center [539, 468] width 514 height 16
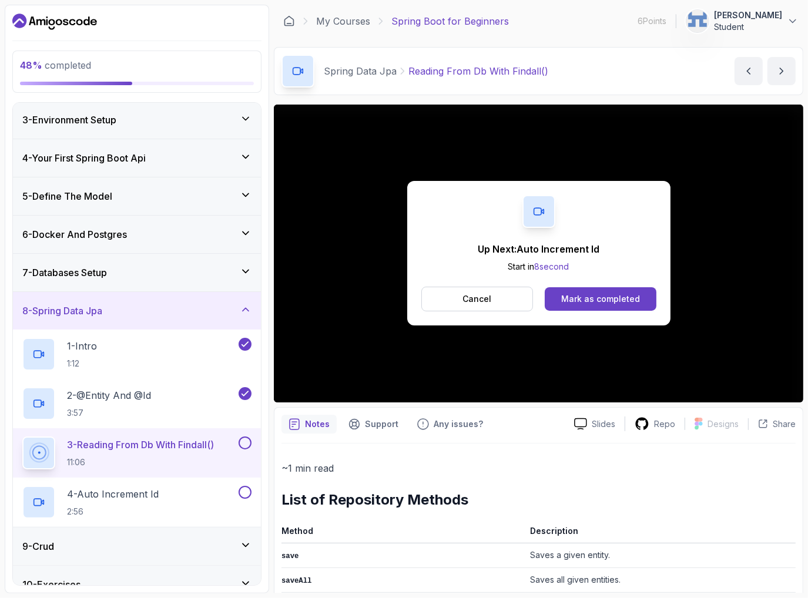
click at [138, 450] on p "3 - Reading From Db With Findall()" at bounding box center [140, 445] width 147 height 14
click at [210, 490] on div "4 - Auto Increment Id 2:56" at bounding box center [129, 502] width 214 height 33
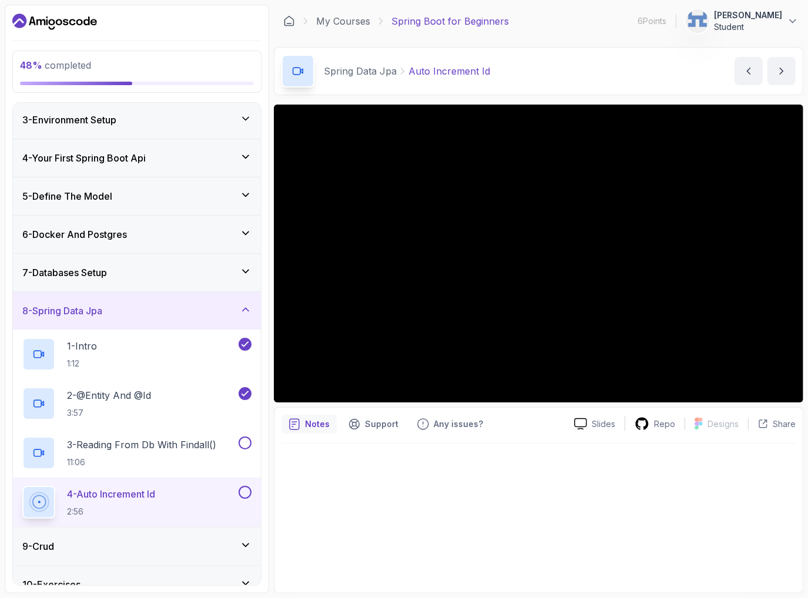
click at [246, 497] on button "4 - Auto Increment Id 2:56" at bounding box center [136, 502] width 229 height 33
click at [240, 443] on button at bounding box center [245, 443] width 13 height 13
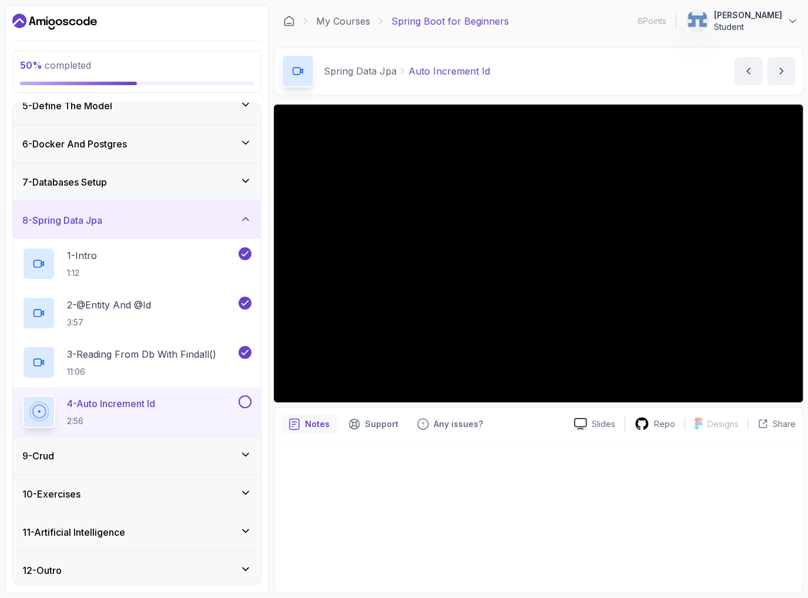
scroll to position [170, 0]
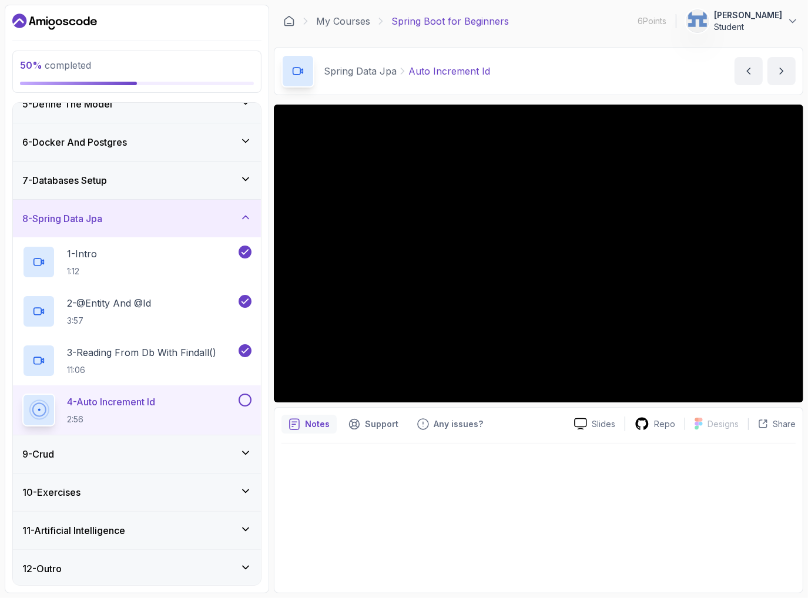
click at [142, 454] on div "9 - Crud" at bounding box center [136, 454] width 229 height 14
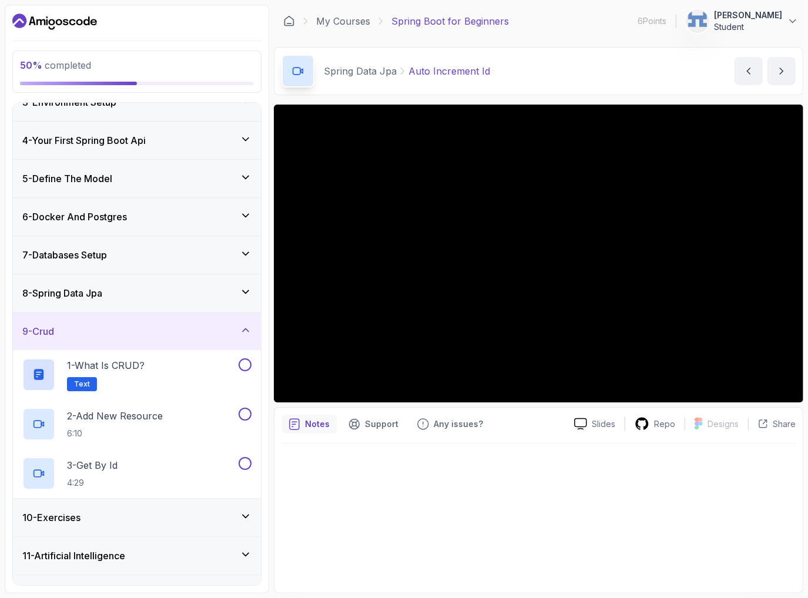
scroll to position [121, 0]
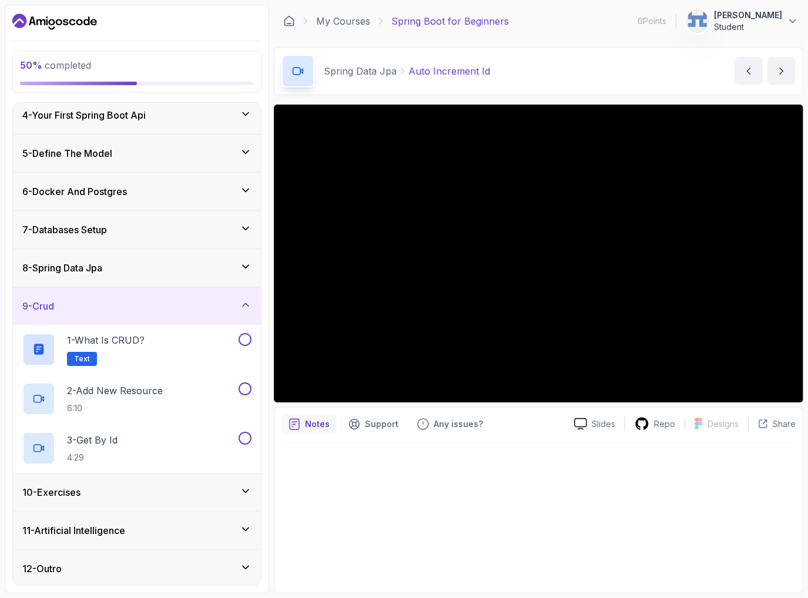
click at [110, 306] on div "9 - Crud" at bounding box center [136, 306] width 229 height 14
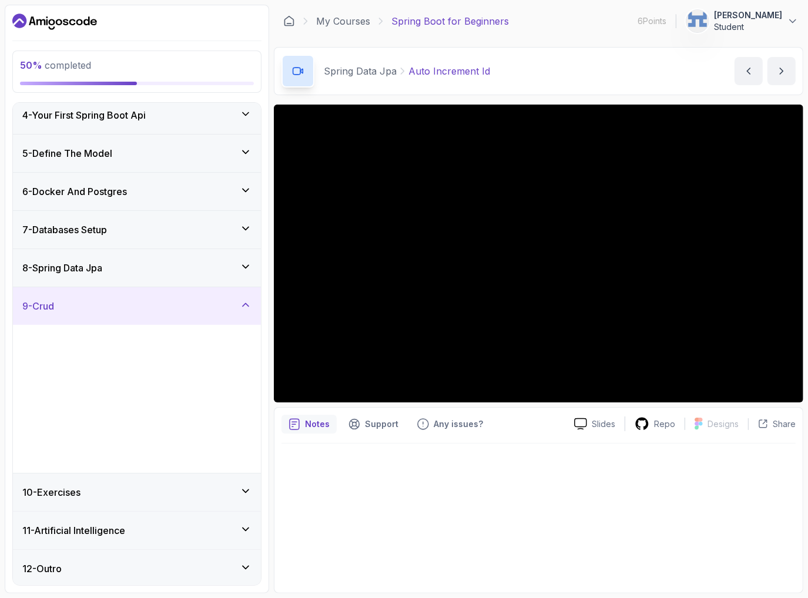
scroll to position [0, 0]
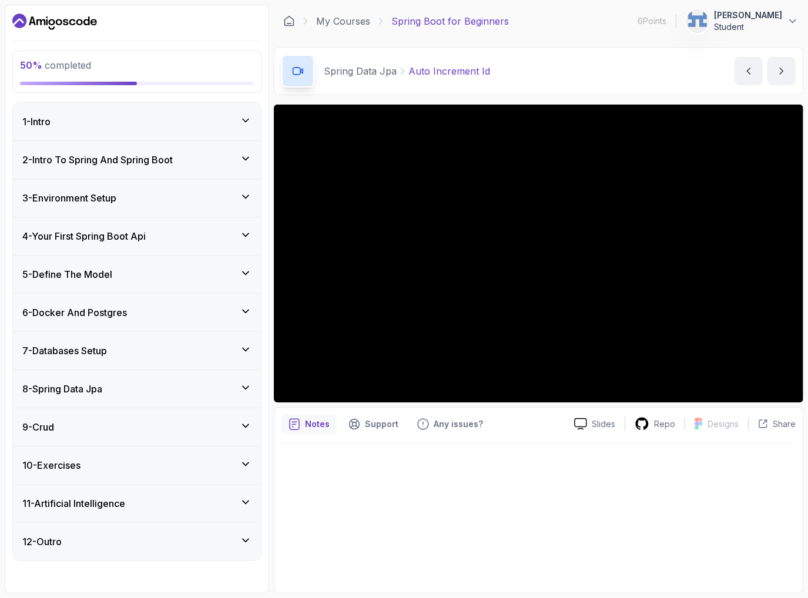
click at [95, 395] on div "8 - Spring Data Jpa" at bounding box center [137, 389] width 248 height 38
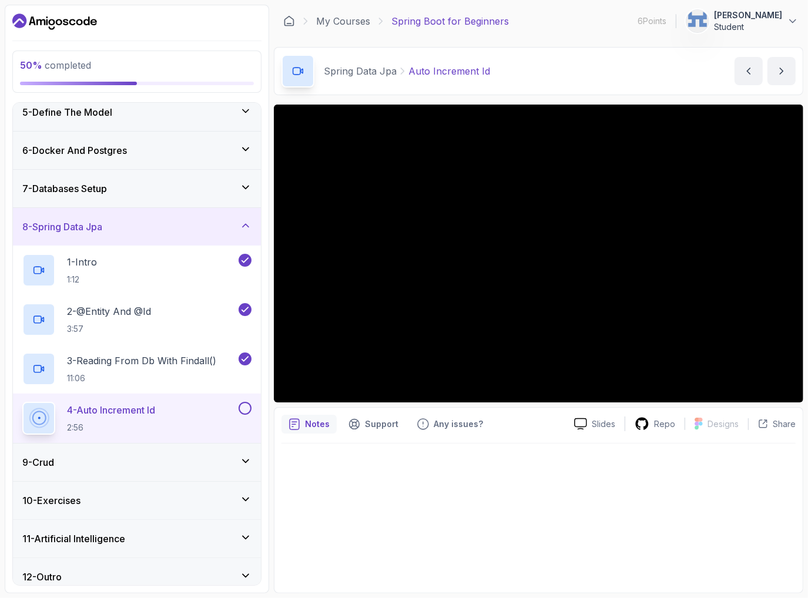
scroll to position [170, 0]
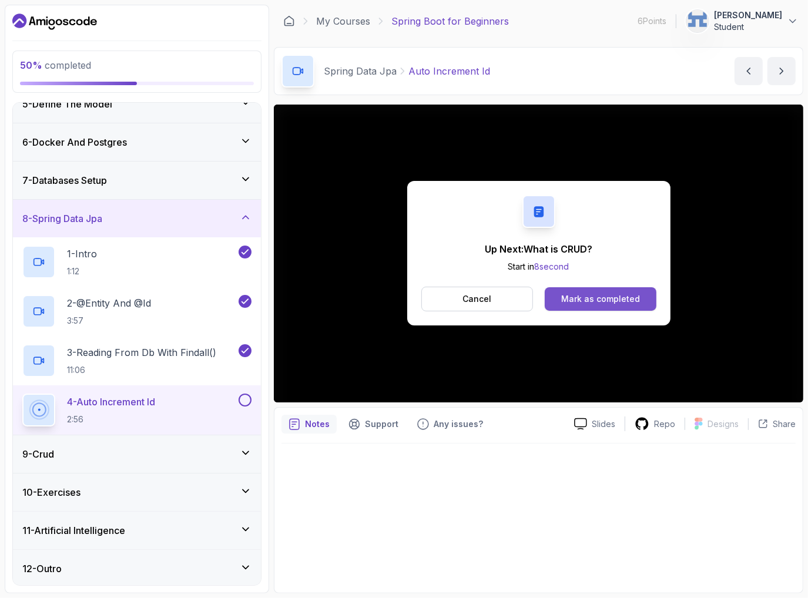
click at [590, 298] on div "Mark as completed" at bounding box center [600, 299] width 79 height 12
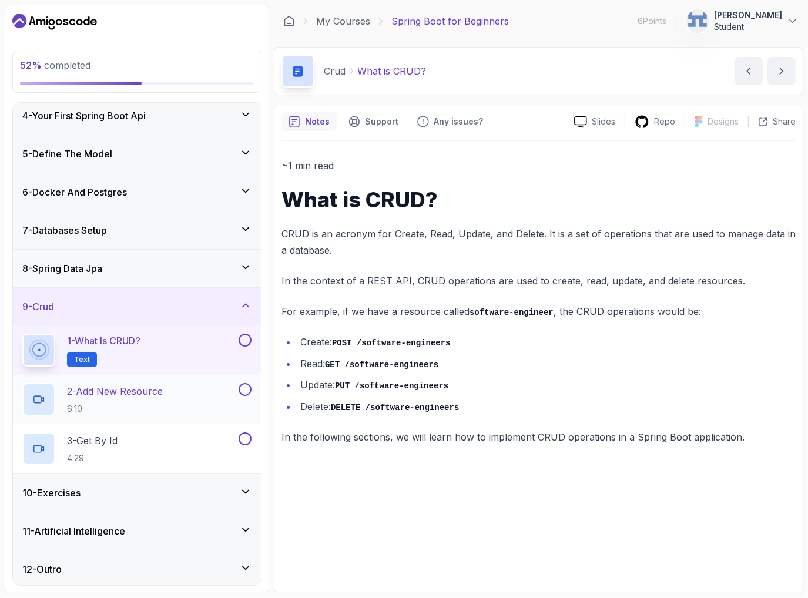
scroll to position [121, 0]
click at [124, 490] on div "10 - Exercises" at bounding box center [136, 493] width 229 height 14
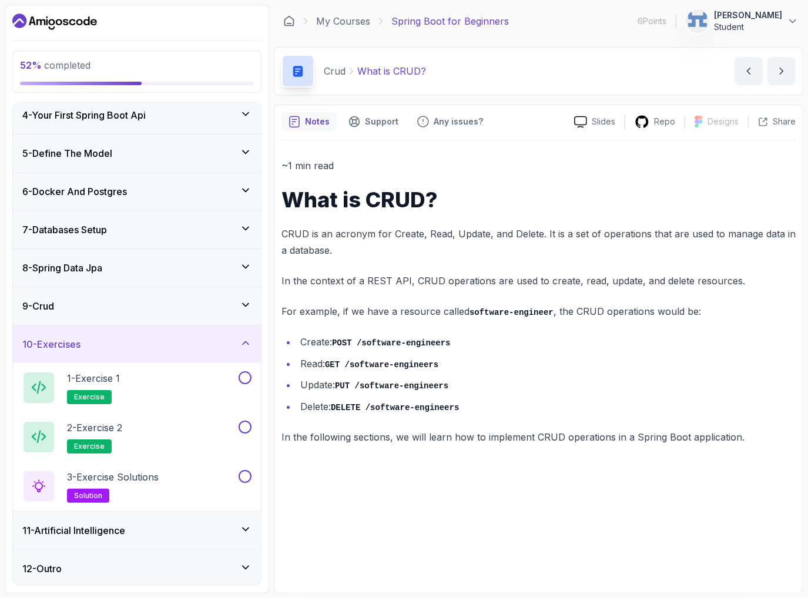
click at [113, 538] on div "11 - Artificial Intelligence" at bounding box center [137, 531] width 248 height 38
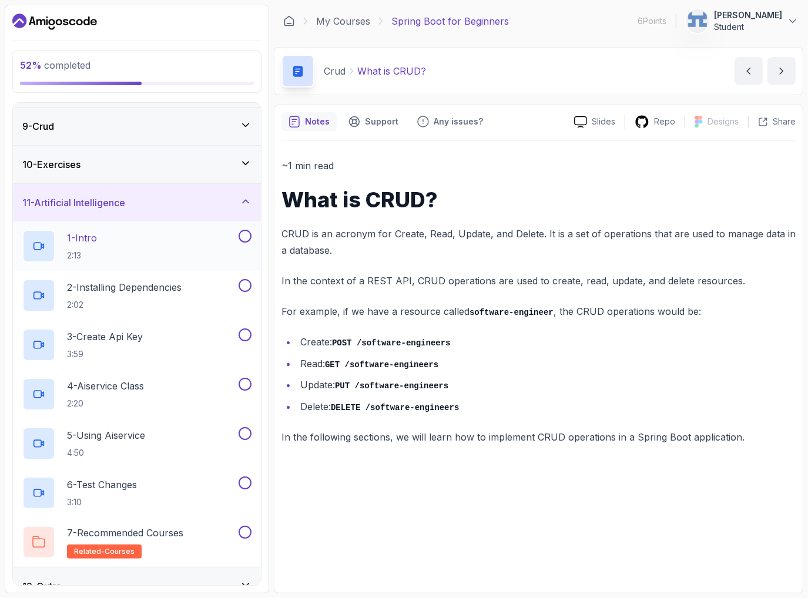
scroll to position [319, 0]
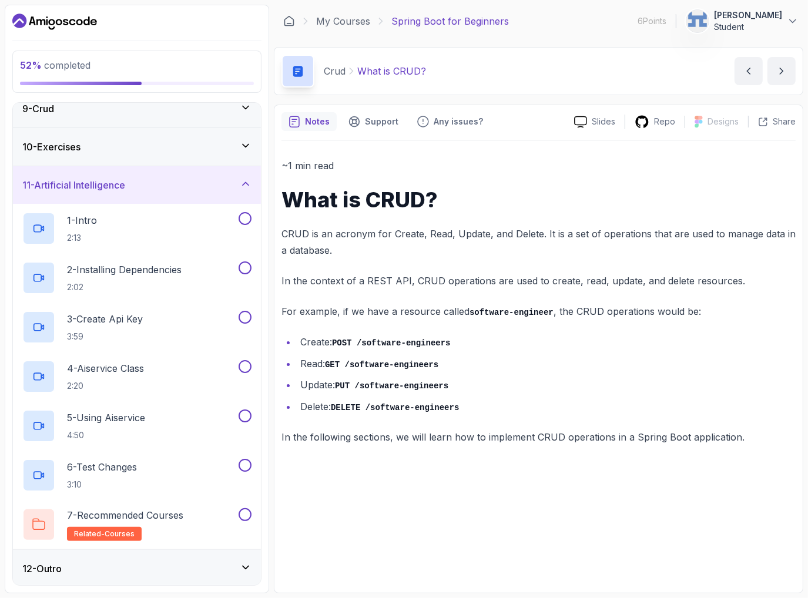
click at [111, 562] on div "12 - Outro" at bounding box center [136, 569] width 229 height 14
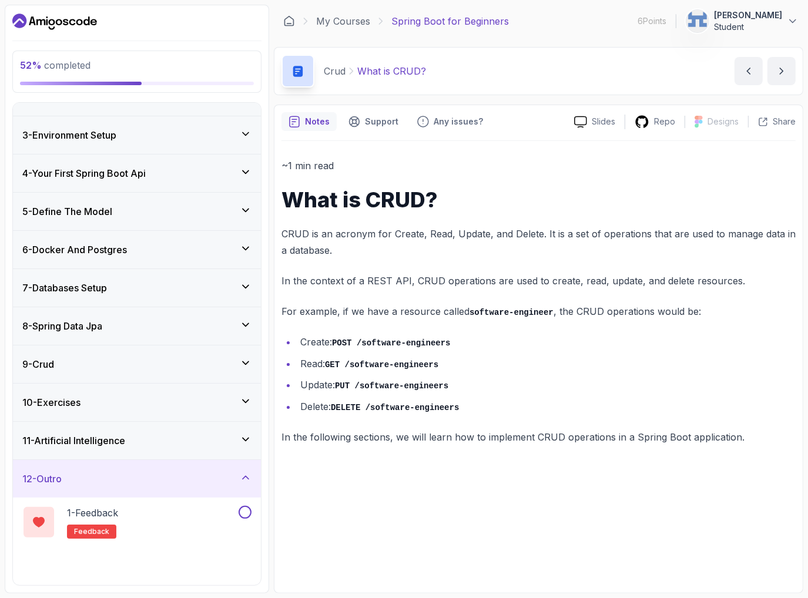
scroll to position [72, 0]
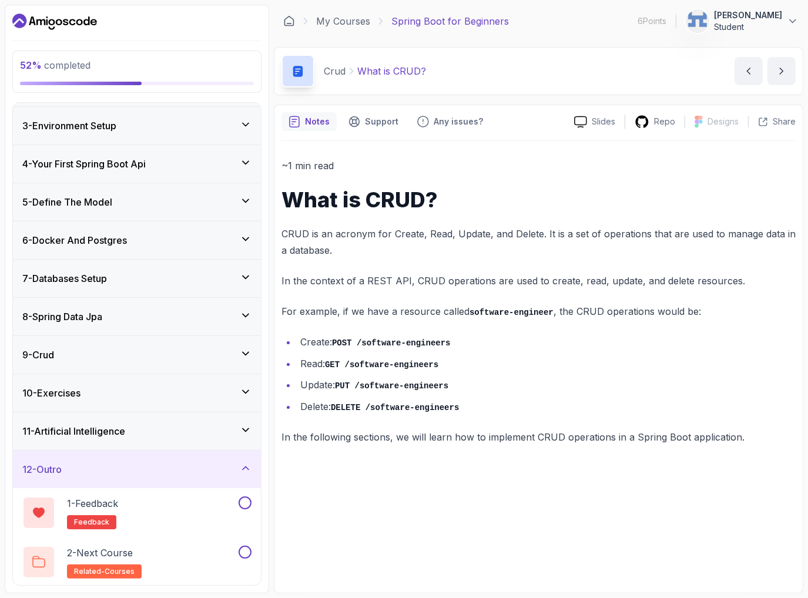
click at [122, 360] on div "9 - Crud" at bounding box center [137, 355] width 248 height 38
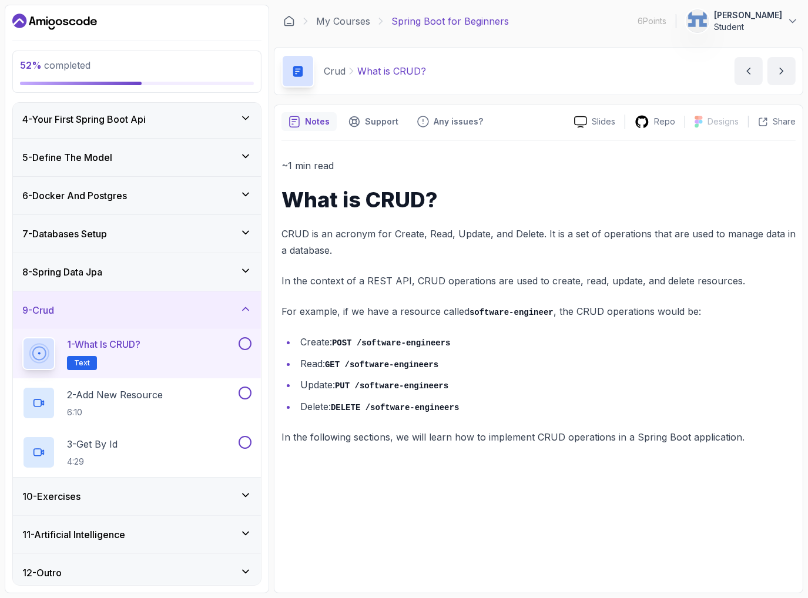
scroll to position [121, 0]
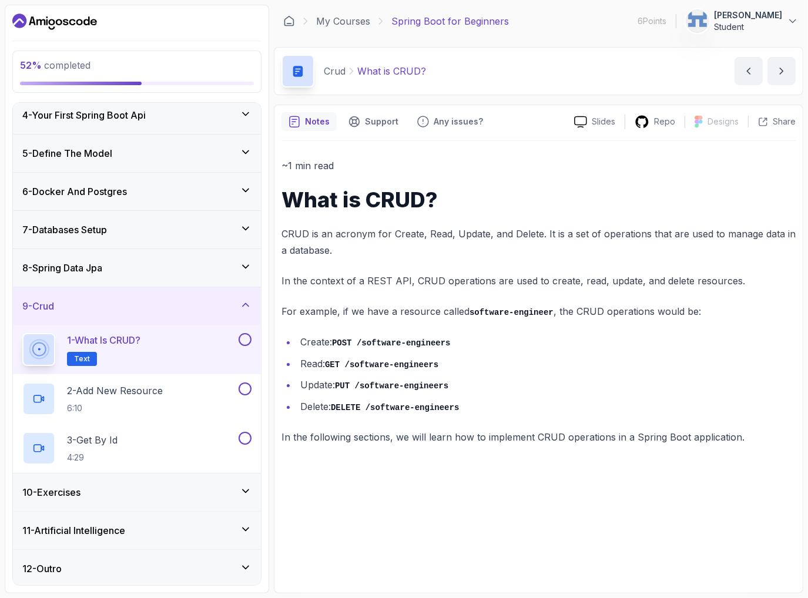
click at [91, 492] on div "10 - Exercises" at bounding box center [136, 493] width 229 height 14
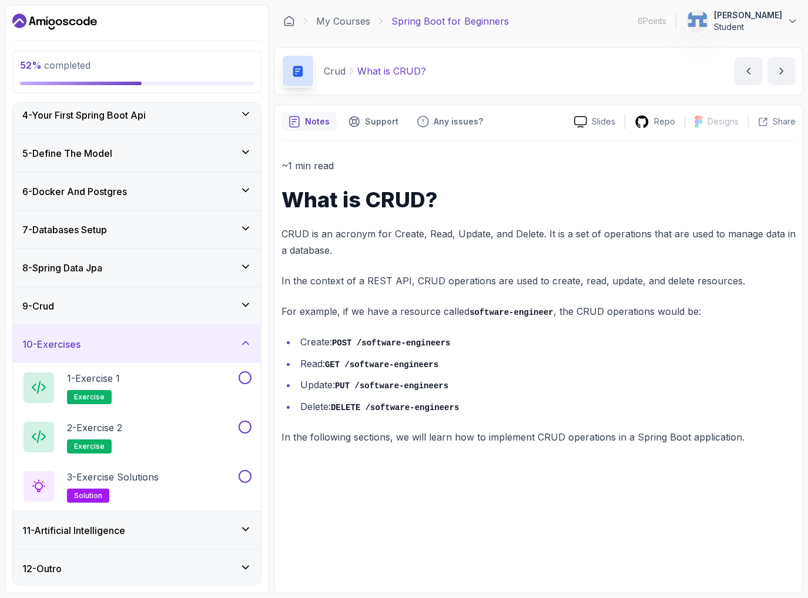
click at [114, 526] on h3 "11 - Artificial Intelligence" at bounding box center [73, 531] width 103 height 14
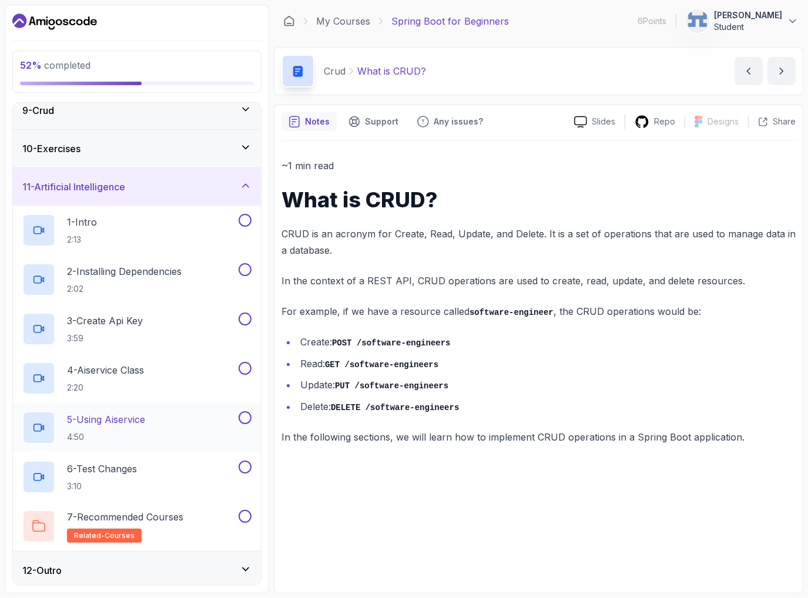
scroll to position [319, 0]
